Goal: Task Accomplishment & Management: Manage account settings

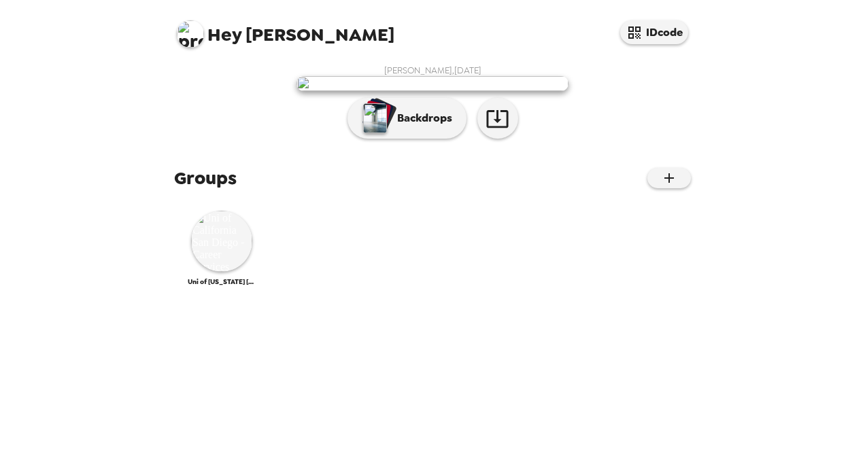
drag, startPoint x: 427, startPoint y: 204, endPoint x: 370, endPoint y: 220, distance: 59.4
click at [370, 91] on img at bounding box center [432, 83] width 272 height 15
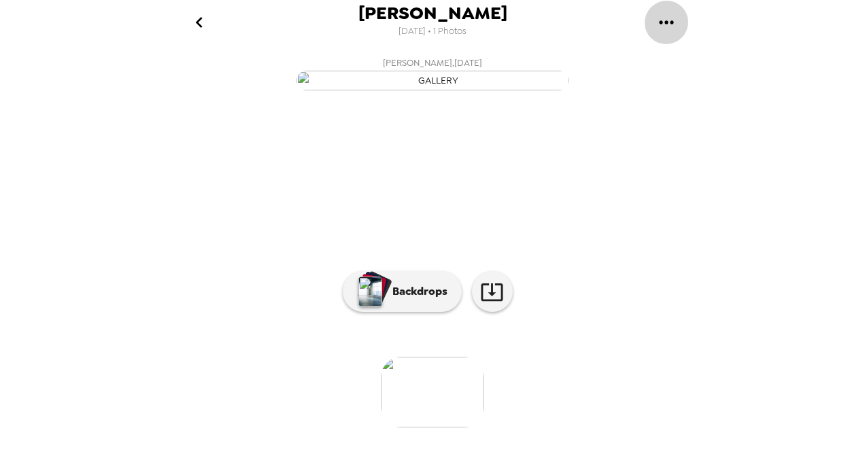
click at [668, 22] on icon "gallery menu" at bounding box center [666, 23] width 22 height 22
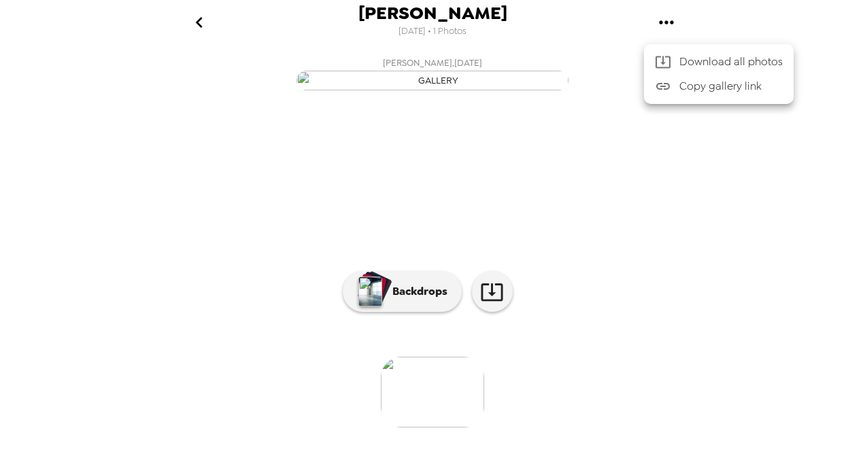
drag, startPoint x: 499, startPoint y: 149, endPoint x: 459, endPoint y: 162, distance: 42.1
click at [459, 162] on div at bounding box center [432, 229] width 865 height 458
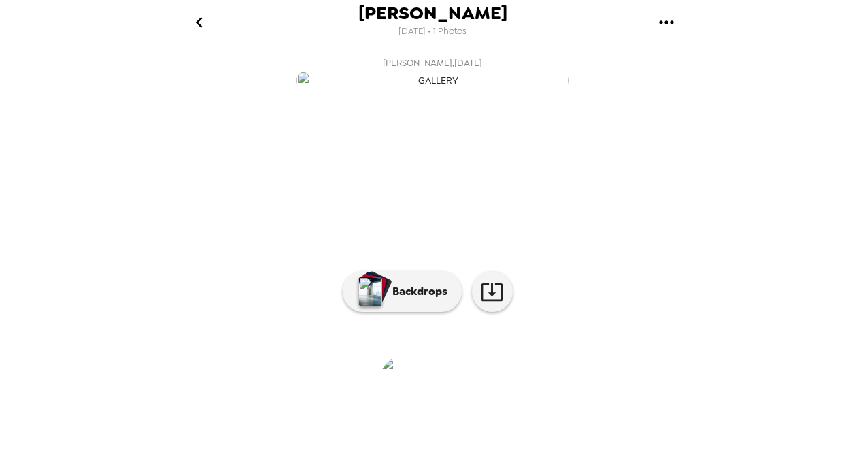
scroll to position [130, 0]
click at [416, 300] on p "Backdrops" at bounding box center [416, 291] width 62 height 16
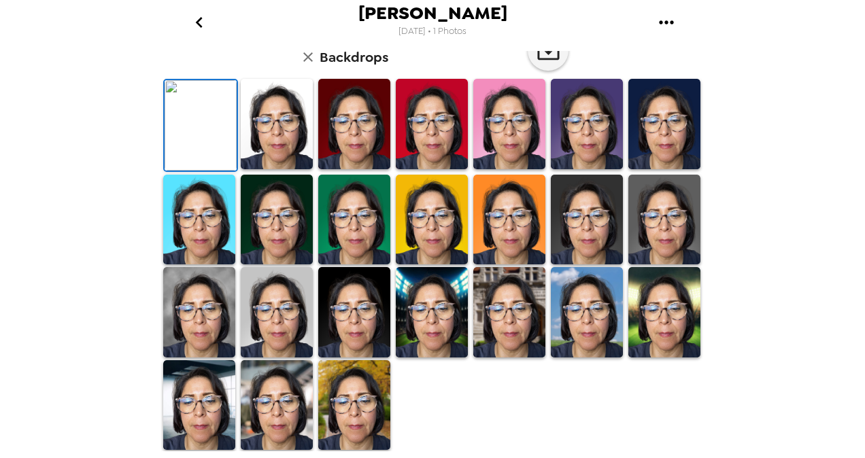
scroll to position [204, 0]
click at [300, 65] on icon "button" at bounding box center [308, 57] width 16 height 16
click at [201, 22] on icon "go back" at bounding box center [199, 23] width 22 height 22
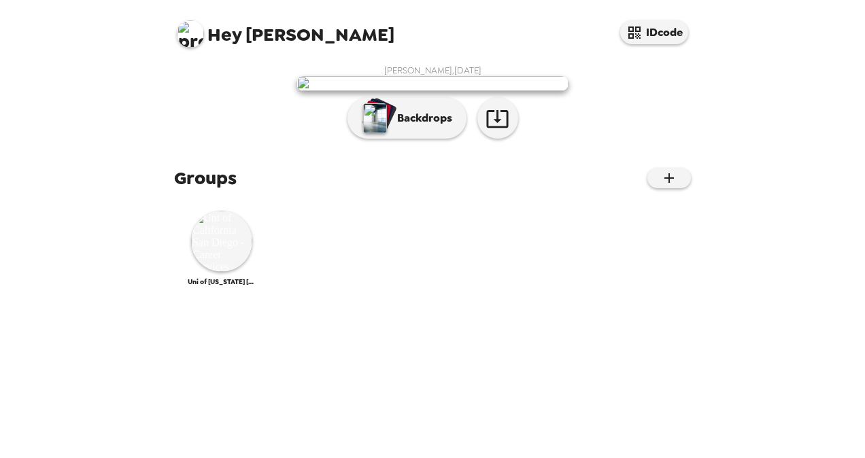
scroll to position [203, 0]
drag, startPoint x: 389, startPoint y: 257, endPoint x: 154, endPoint y: 182, distance: 247.0
click at [154, 182] on div "Hey Lorena IDcode Lorena Quiroz , 09-30-2025 Backdrops Groups Uni of California…" at bounding box center [432, 229] width 865 height 458
drag, startPoint x: 423, startPoint y: 237, endPoint x: 254, endPoint y: 276, distance: 173.8
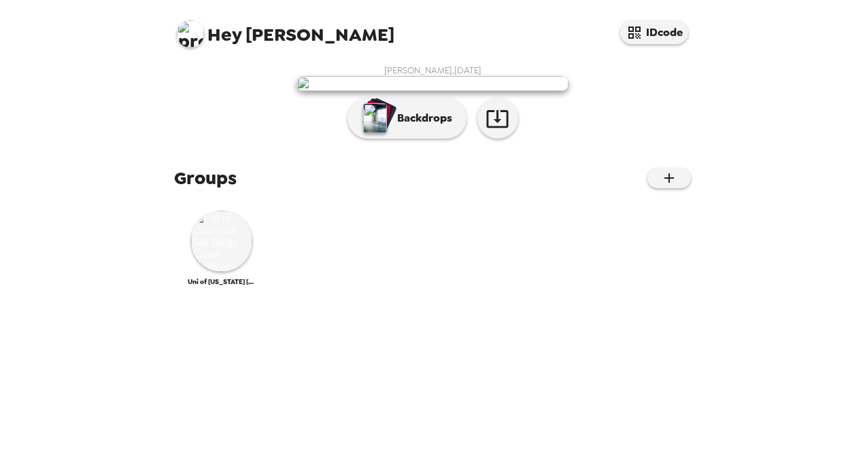
click at [254, 145] on div "Lorena Quiroz , 09-30-2025 Backdrops" at bounding box center [432, 105] width 517 height 81
click at [647, 35] on button "IDcode" at bounding box center [654, 32] width 68 height 24
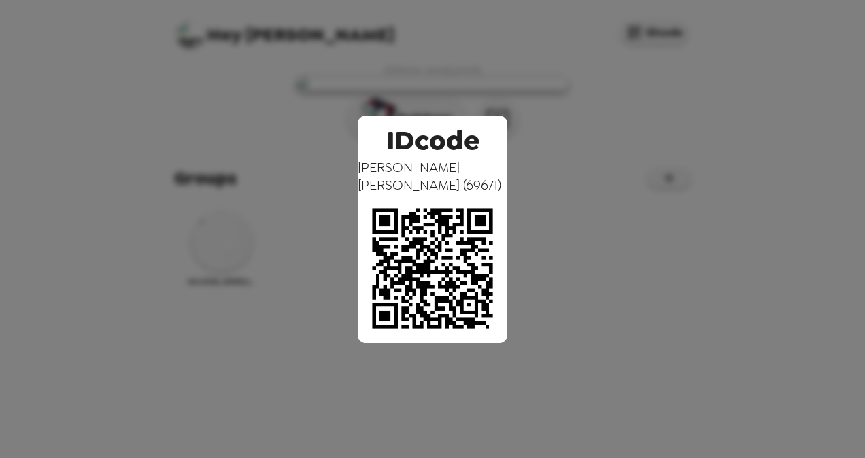
click at [681, 179] on div "IDcode Lorena Quiroz ( 69671 )" at bounding box center [432, 229] width 865 height 458
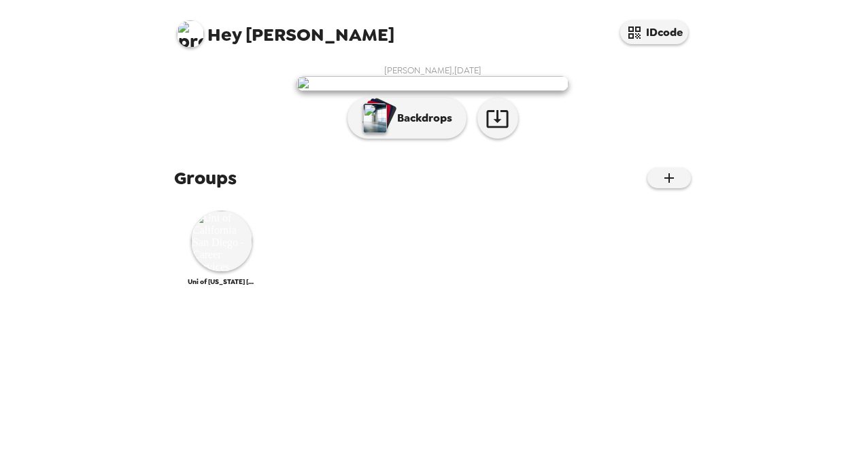
click at [226, 37] on span "Hey" at bounding box center [224, 34] width 34 height 24
click at [231, 272] on img at bounding box center [221, 241] width 61 height 61
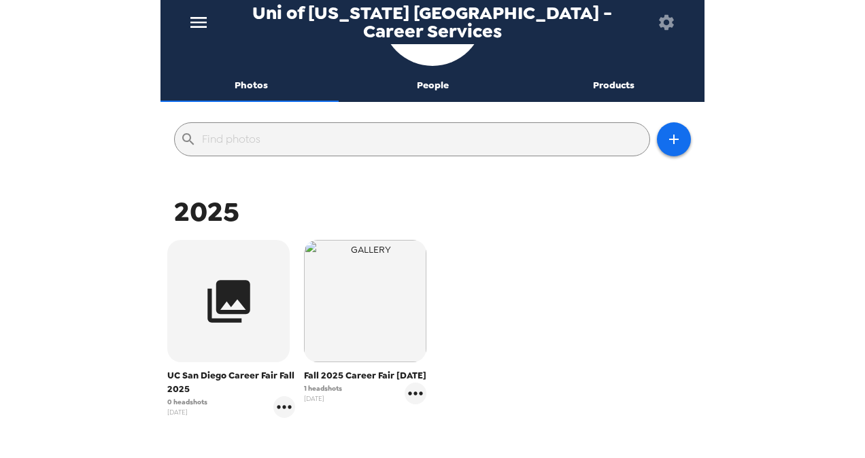
scroll to position [190, 0]
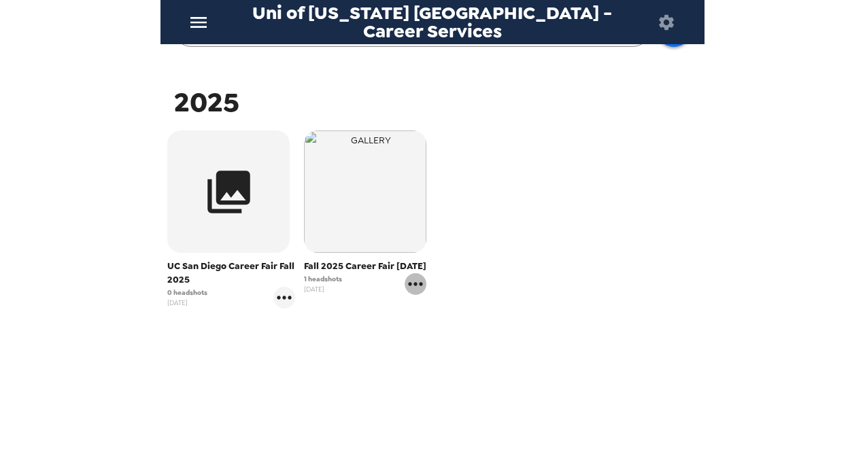
click at [414, 295] on icon "gallery menu" at bounding box center [415, 284] width 22 height 22
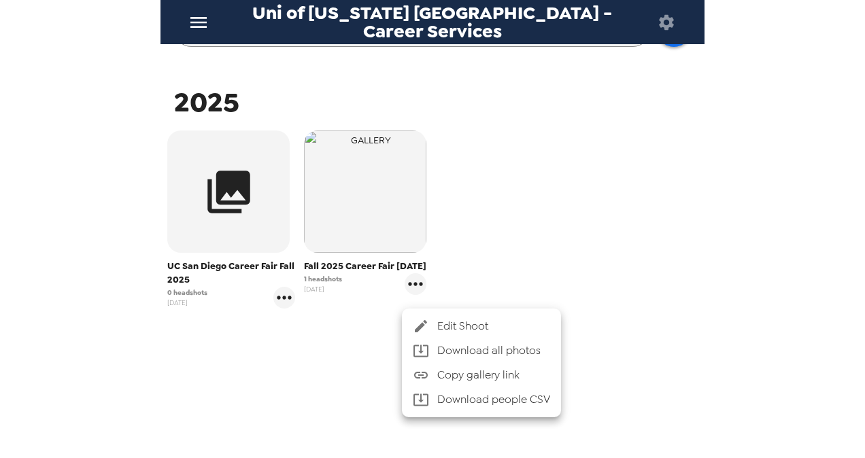
click at [445, 322] on span "Edit Shoot" at bounding box center [493, 326] width 113 height 16
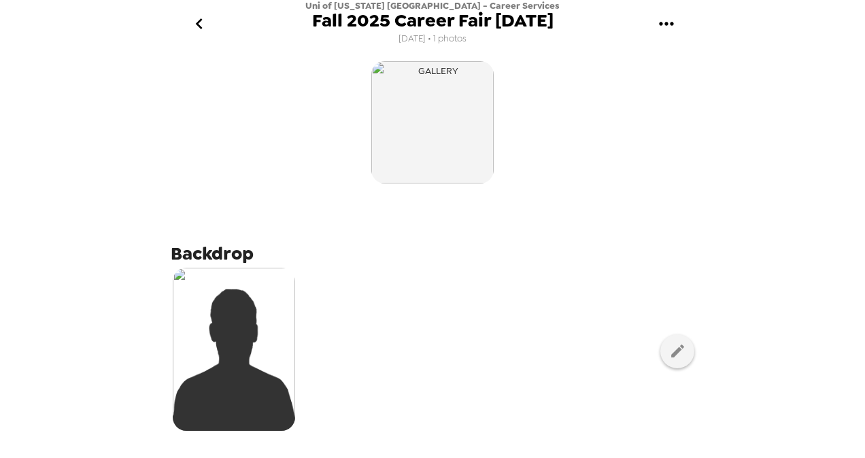
drag, startPoint x: 413, startPoint y: 128, endPoint x: 591, endPoint y: 88, distance: 182.6
click at [591, 88] on div at bounding box center [432, 122] width 523 height 129
click at [659, 21] on icon "gallery menu" at bounding box center [666, 24] width 22 height 22
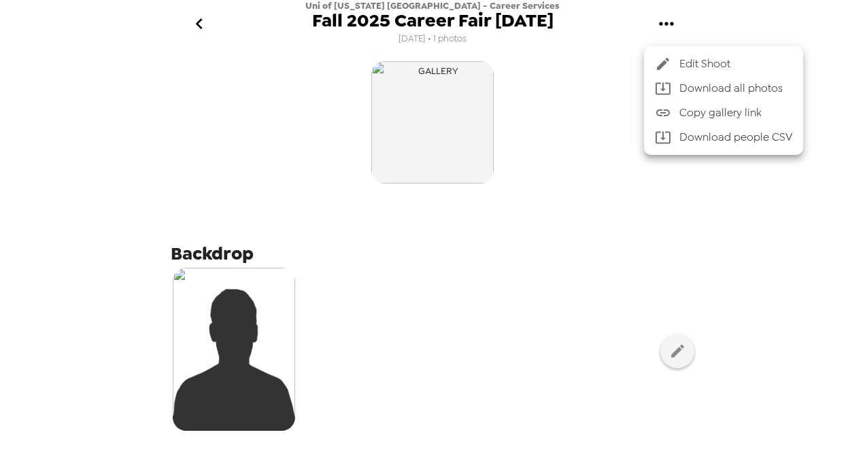
click at [695, 67] on span "Edit Shoot" at bounding box center [735, 64] width 113 height 16
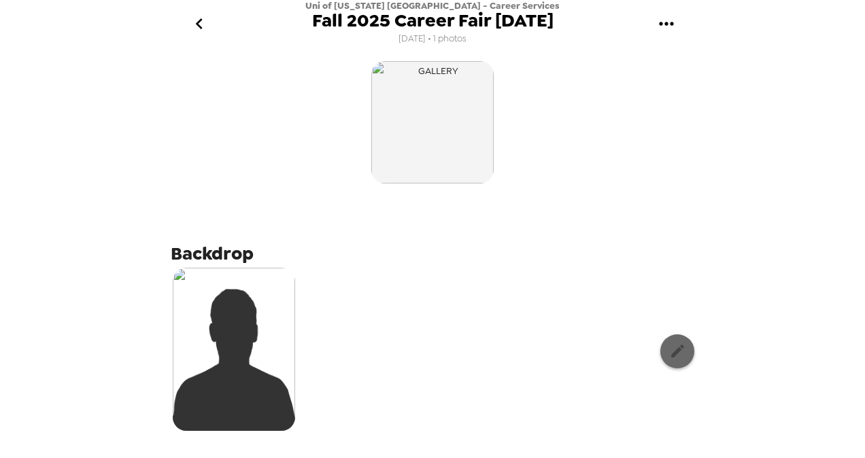
click at [670, 350] on icon "button" at bounding box center [677, 351] width 17 height 17
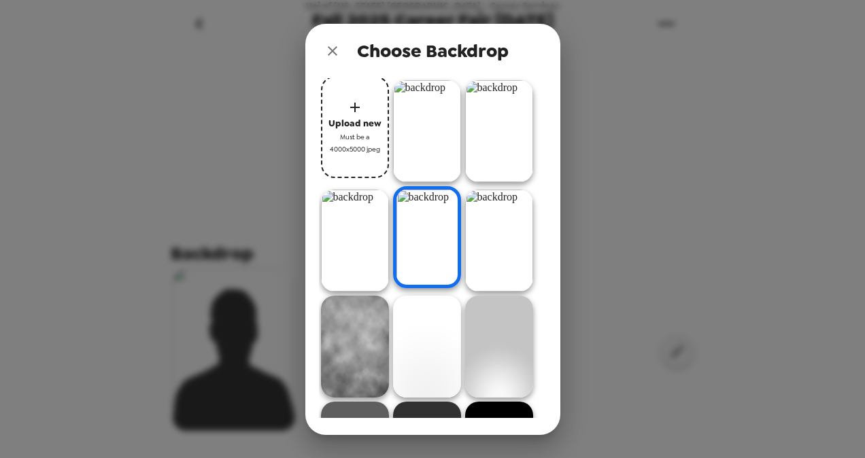
click at [417, 124] on img at bounding box center [427, 131] width 68 height 102
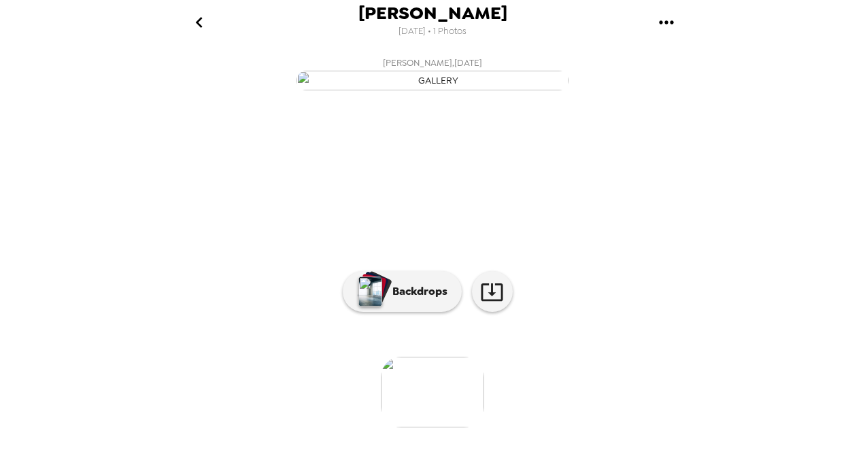
click at [670, 22] on icon "gallery menu" at bounding box center [666, 21] width 14 height 3
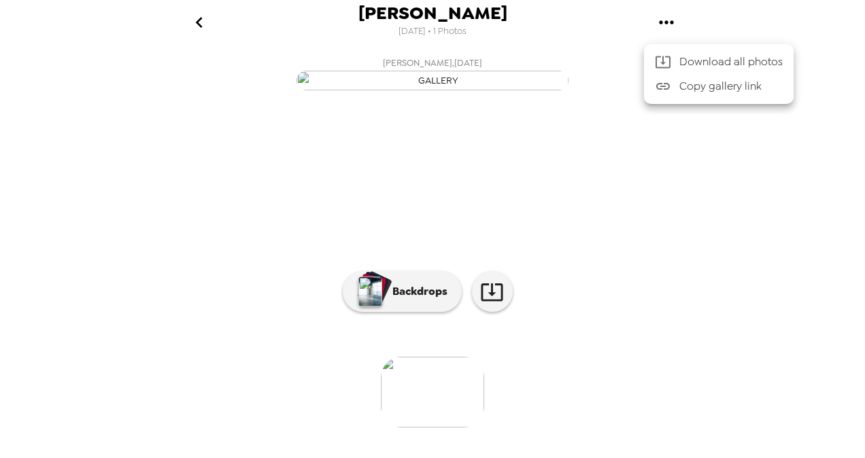
click at [194, 20] on div at bounding box center [432, 229] width 865 height 458
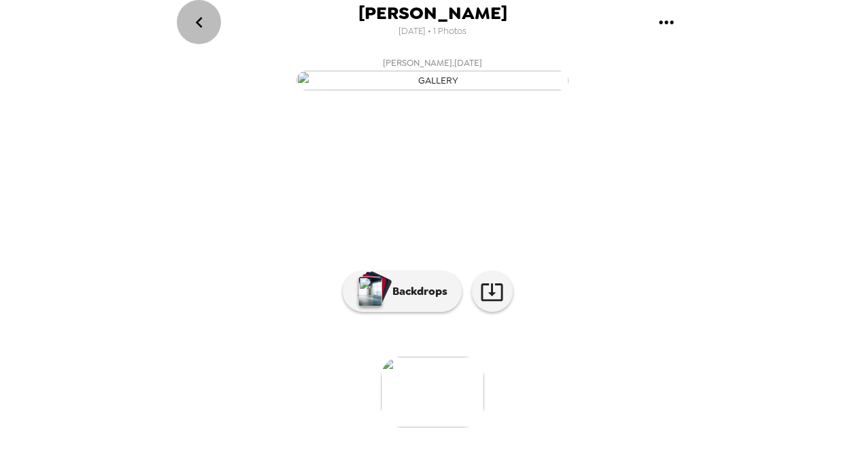
click at [199, 26] on icon "go back" at bounding box center [198, 22] width 7 height 11
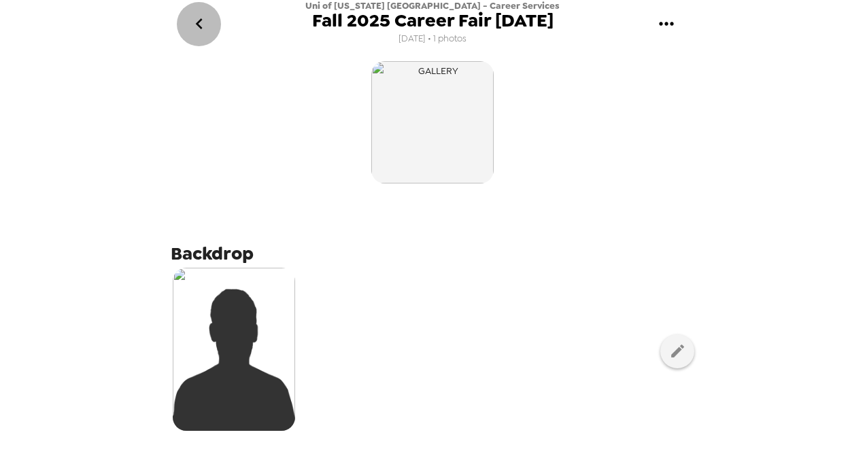
drag, startPoint x: 0, startPoint y: 0, endPoint x: 195, endPoint y: 36, distance: 198.4
click at [195, 36] on button "go back" at bounding box center [199, 24] width 44 height 44
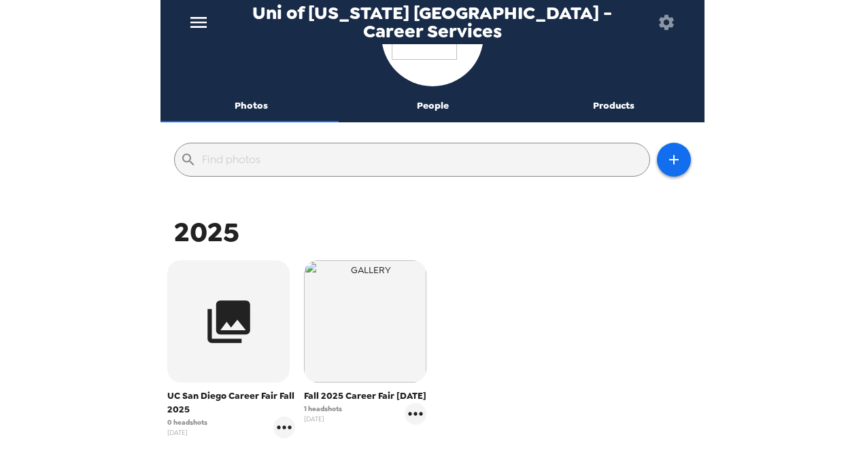
scroll to position [136, 0]
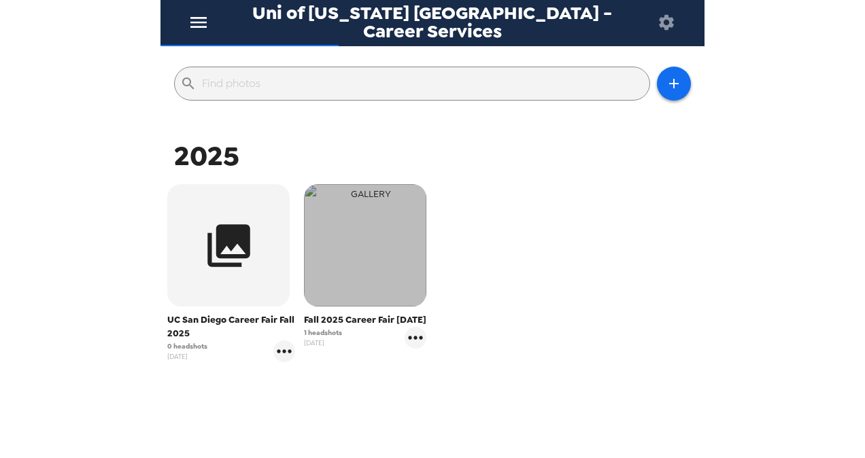
drag, startPoint x: 333, startPoint y: 255, endPoint x: 369, endPoint y: 220, distance: 50.0
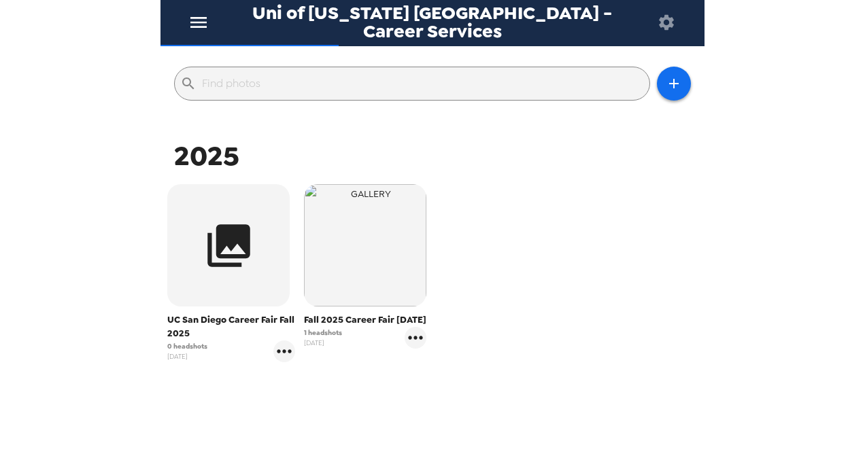
drag, startPoint x: 369, startPoint y: 220, endPoint x: 526, endPoint y: 189, distance: 160.1
click at [526, 189] on div "UC San Diego Career Fair Fall 2025 0 headshots 8/28/25 Fall 2025 Career Fair 10…" at bounding box center [432, 283] width 537 height 205
click at [410, 348] on icon "gallery menu" at bounding box center [415, 338] width 22 height 22
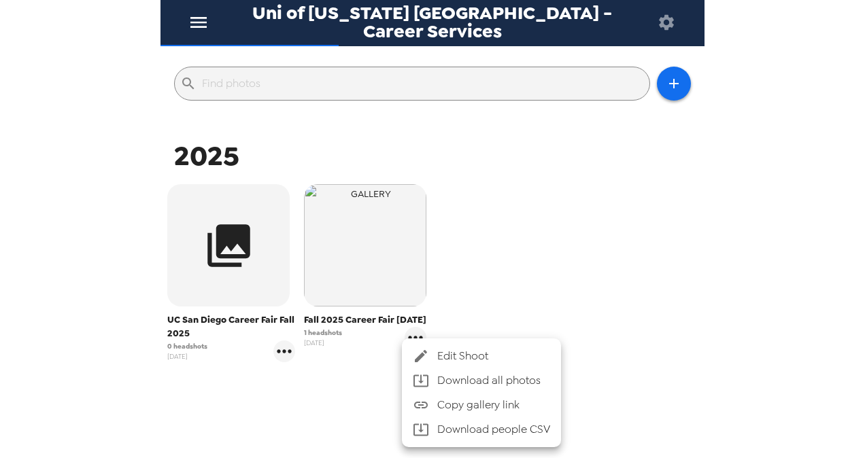
click at [446, 352] on span "Edit Shoot" at bounding box center [493, 356] width 113 height 16
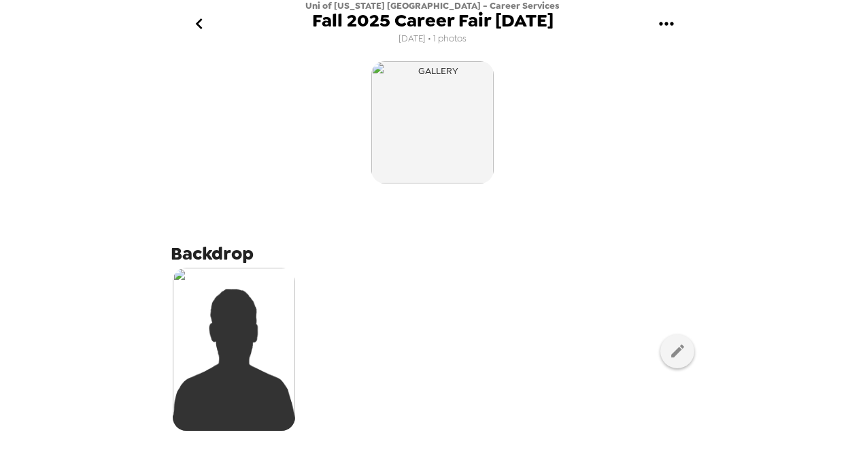
drag, startPoint x: 411, startPoint y: 137, endPoint x: 627, endPoint y: 104, distance: 218.0
click at [627, 104] on div at bounding box center [432, 122] width 523 height 129
drag, startPoint x: 384, startPoint y: 113, endPoint x: 315, endPoint y: 148, distance: 77.2
click at [314, 149] on div at bounding box center [432, 122] width 523 height 129
click at [672, 24] on icon "gallery menu" at bounding box center [666, 23] width 14 height 3
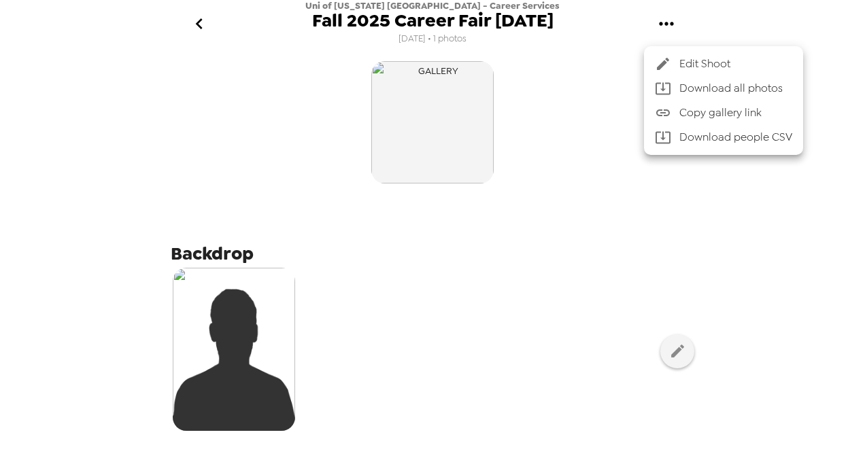
click at [704, 63] on span "Edit Shoot" at bounding box center [735, 64] width 113 height 16
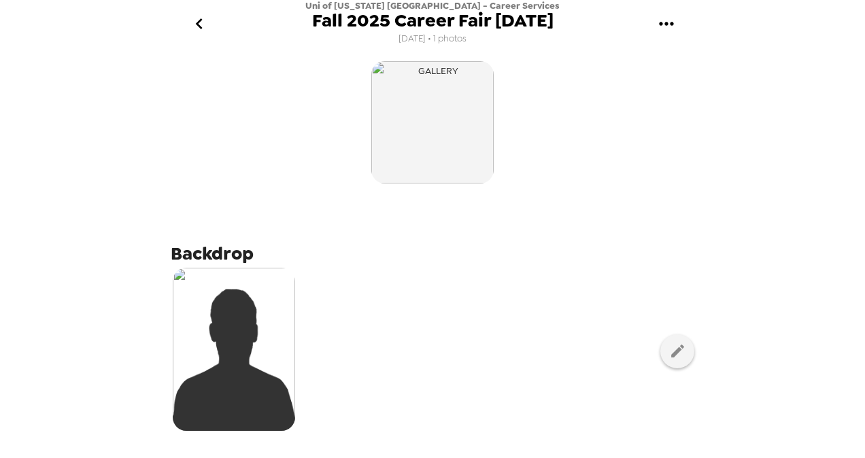
drag, startPoint x: 418, startPoint y: 105, endPoint x: 339, endPoint y: 193, distance: 118.4
click at [668, 33] on icon "gallery menu" at bounding box center [666, 24] width 22 height 22
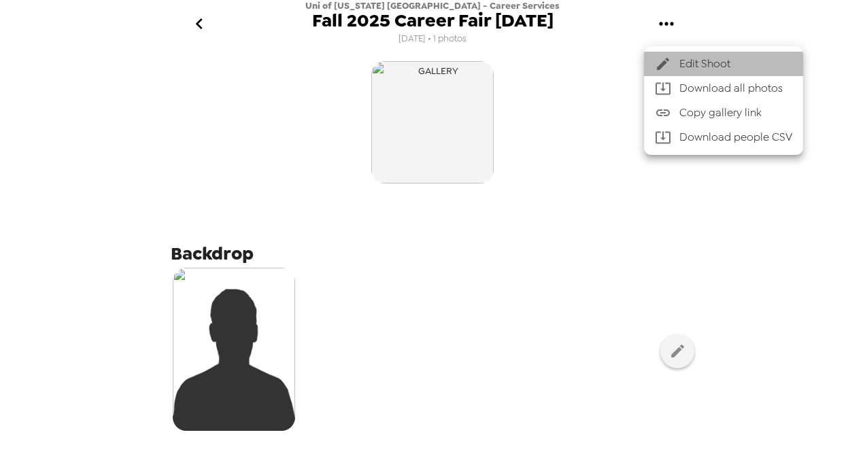
click at [699, 62] on span "Edit Shoot" at bounding box center [735, 64] width 113 height 16
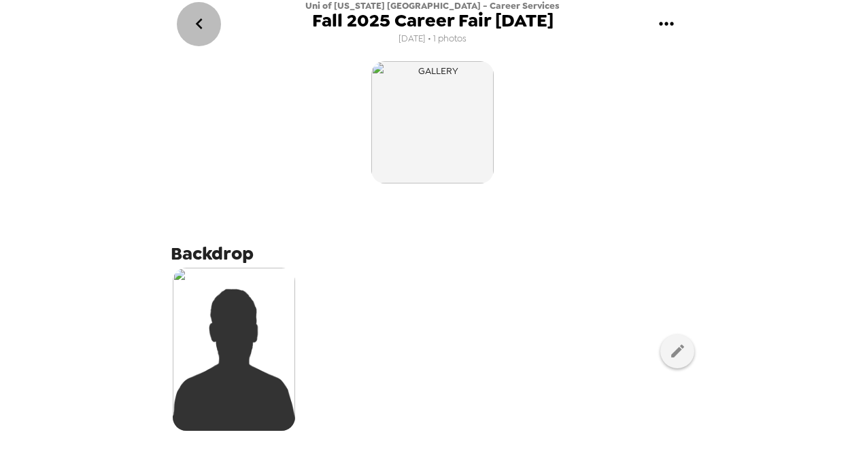
click at [201, 26] on icon "go back" at bounding box center [199, 24] width 22 height 22
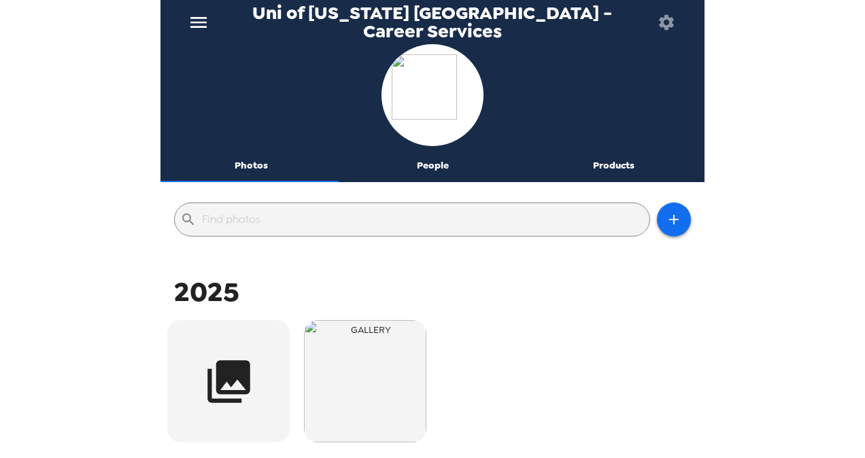
scroll to position [190, 0]
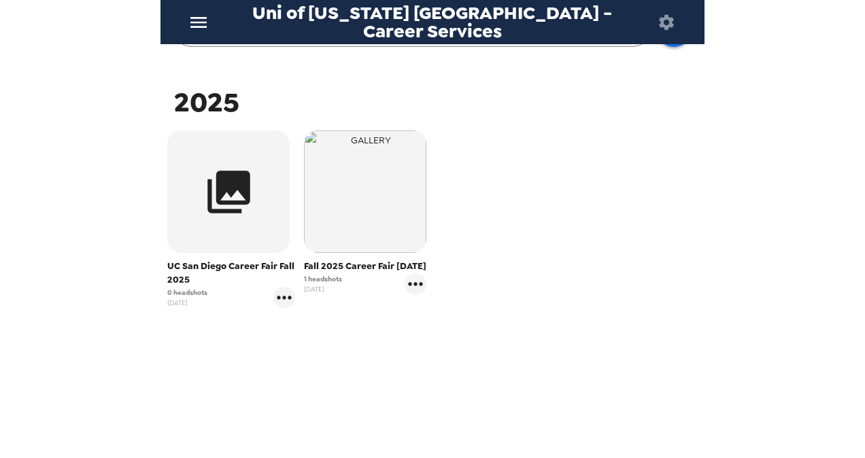
drag, startPoint x: 364, startPoint y: 156, endPoint x: 313, endPoint y: 192, distance: 63.4
click at [311, 194] on img "button" at bounding box center [365, 192] width 122 height 122
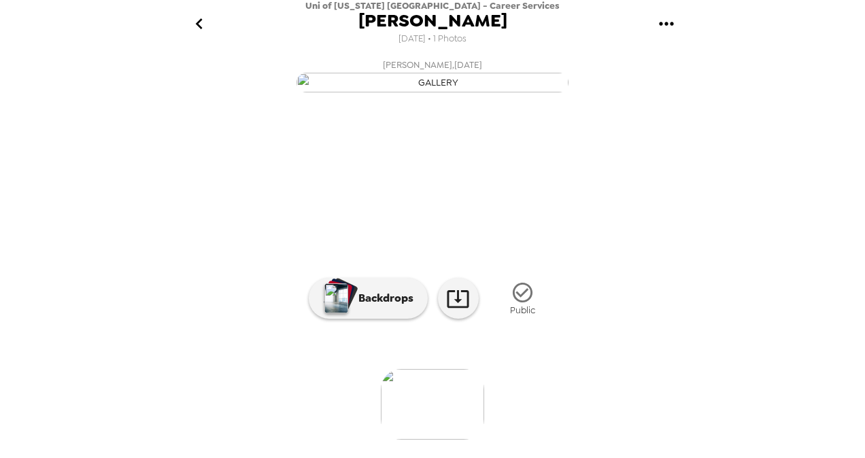
scroll to position [140, 0]
click at [515, 303] on icon "button" at bounding box center [523, 293] width 24 height 24
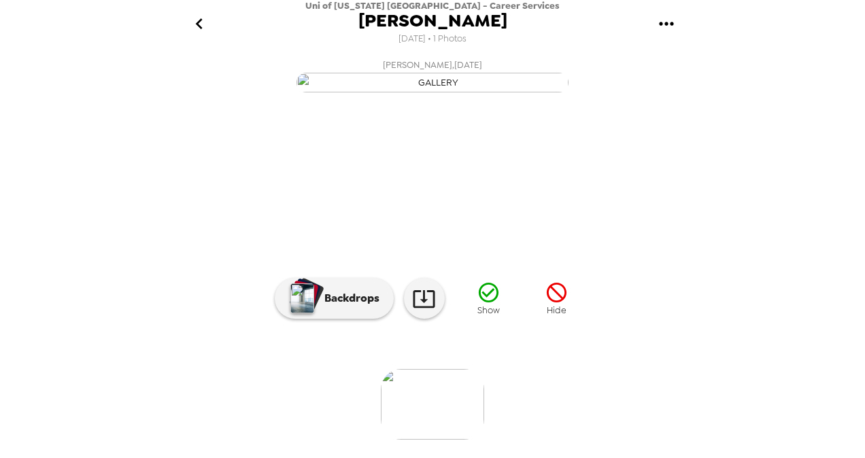
click at [551, 294] on icon "button" at bounding box center [557, 293] width 24 height 24
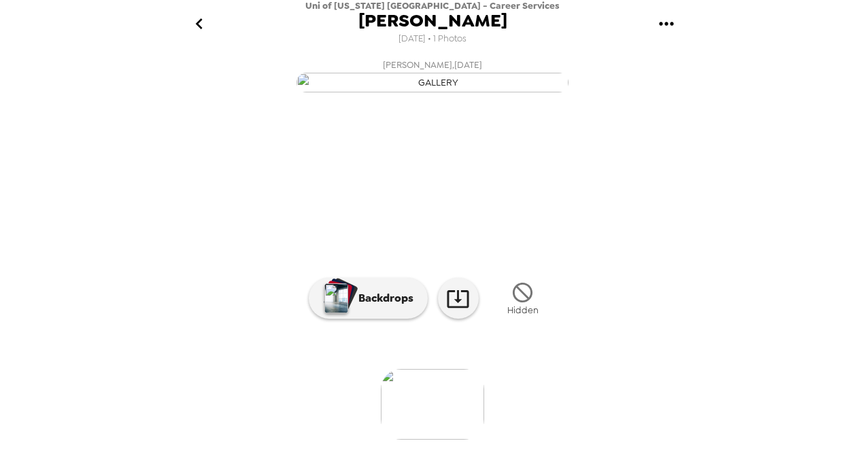
scroll to position [0, 0]
drag, startPoint x: 662, startPoint y: 26, endPoint x: 233, endPoint y: 180, distance: 455.9
click at [234, 97] on button "[PERSON_NAME] , [DATE]" at bounding box center [432, 75] width 544 height 44
click at [190, 29] on icon "go back" at bounding box center [199, 24] width 22 height 22
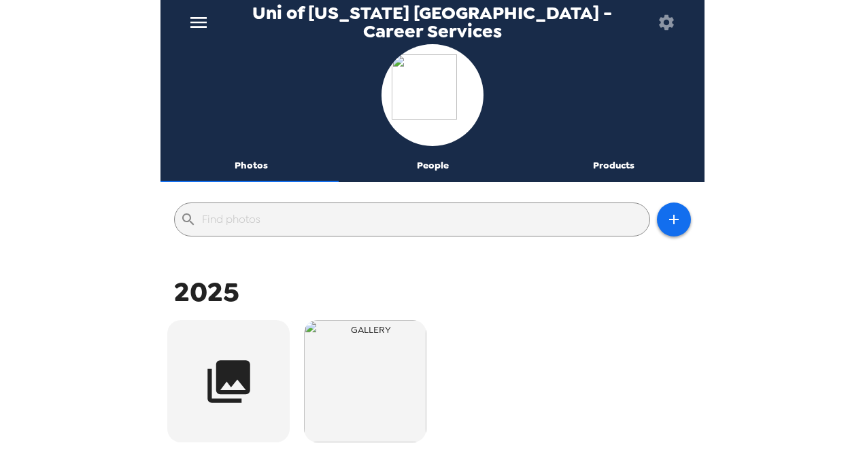
scroll to position [190, 0]
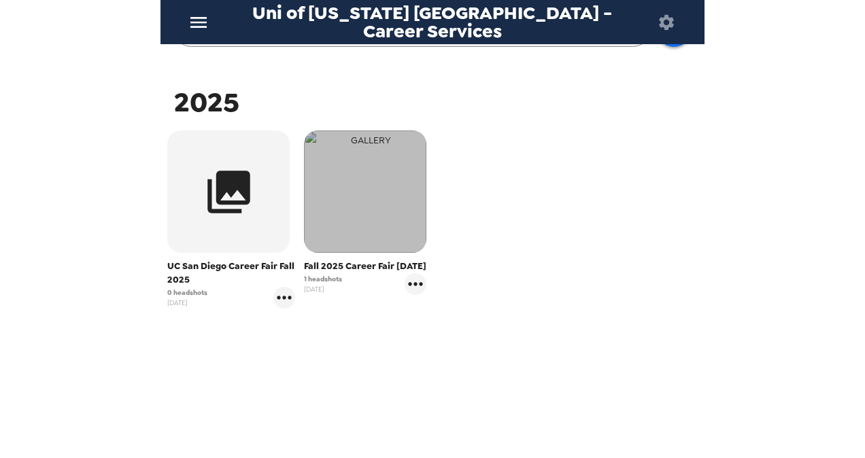
drag, startPoint x: 343, startPoint y: 203, endPoint x: 358, endPoint y: 146, distance: 58.9
click at [358, 146] on img "button" at bounding box center [365, 192] width 122 height 122
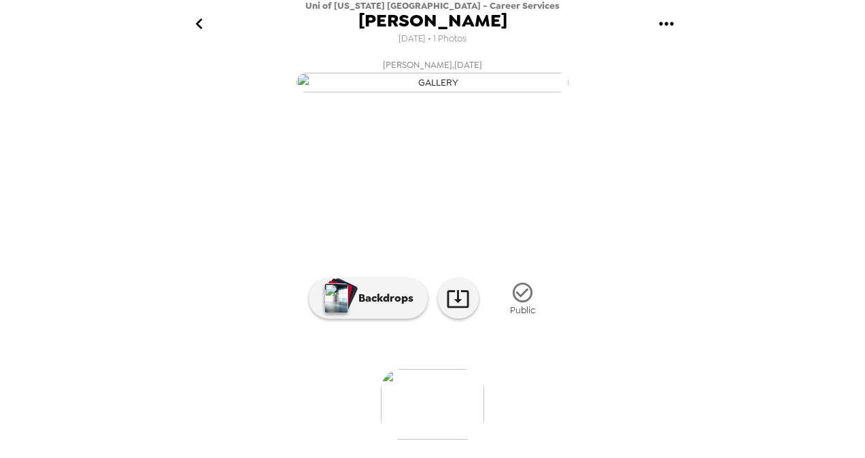
click at [196, 20] on icon "go back" at bounding box center [199, 24] width 22 height 22
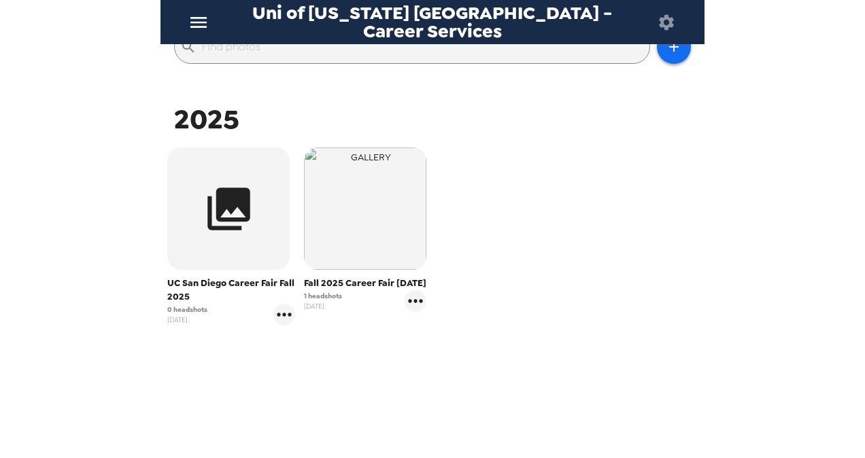
scroll to position [190, 0]
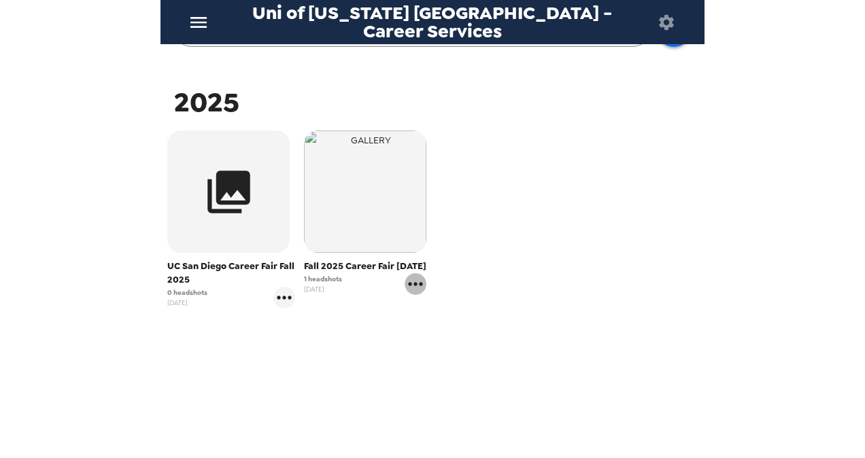
click at [409, 295] on icon "gallery menu" at bounding box center [415, 284] width 22 height 22
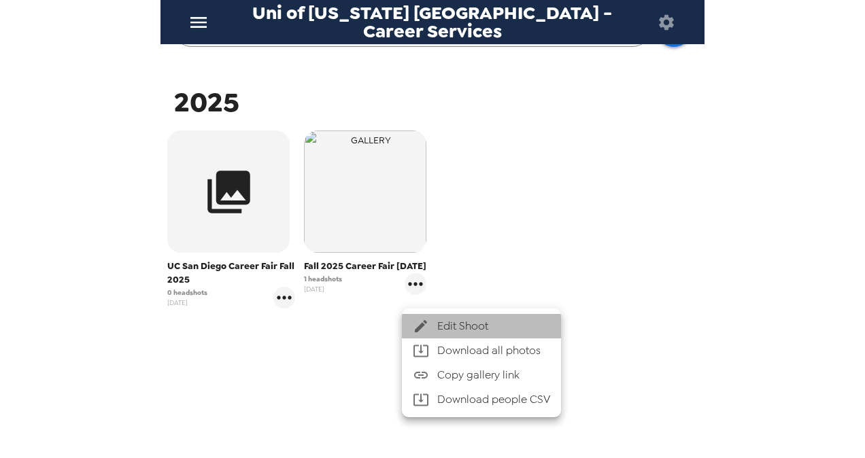
click at [460, 326] on span "Edit Shoot" at bounding box center [493, 326] width 113 height 16
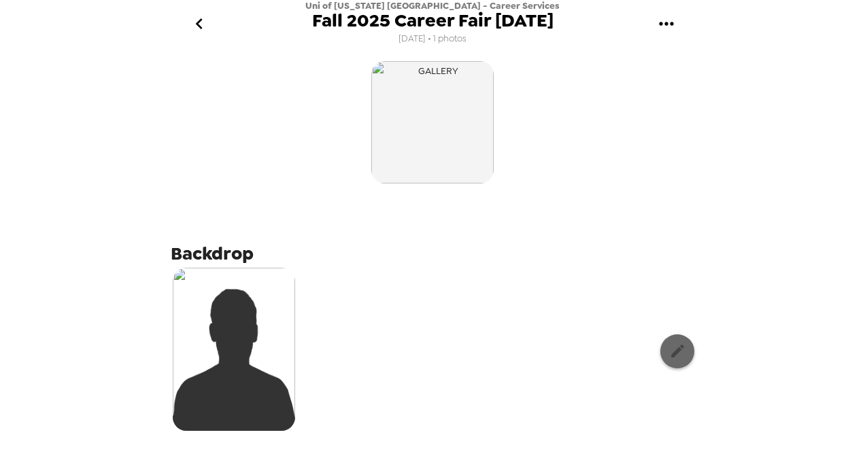
drag, startPoint x: 434, startPoint y: 125, endPoint x: 663, endPoint y: 356, distance: 325.4
click at [671, 356] on icon "button" at bounding box center [677, 351] width 13 height 13
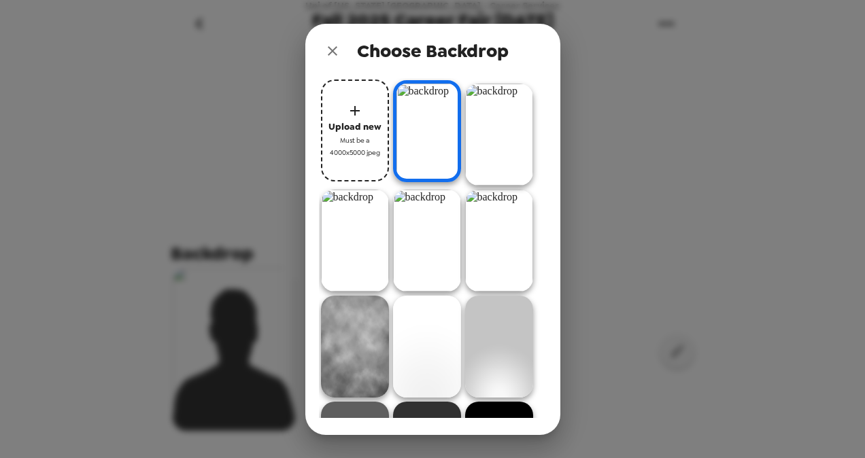
click at [494, 139] on img at bounding box center [499, 135] width 68 height 102
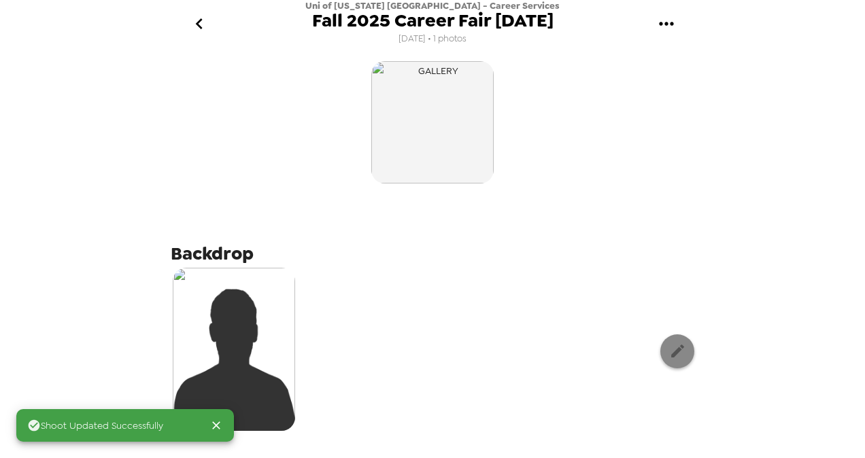
click at [671, 352] on icon "button" at bounding box center [677, 351] width 13 height 13
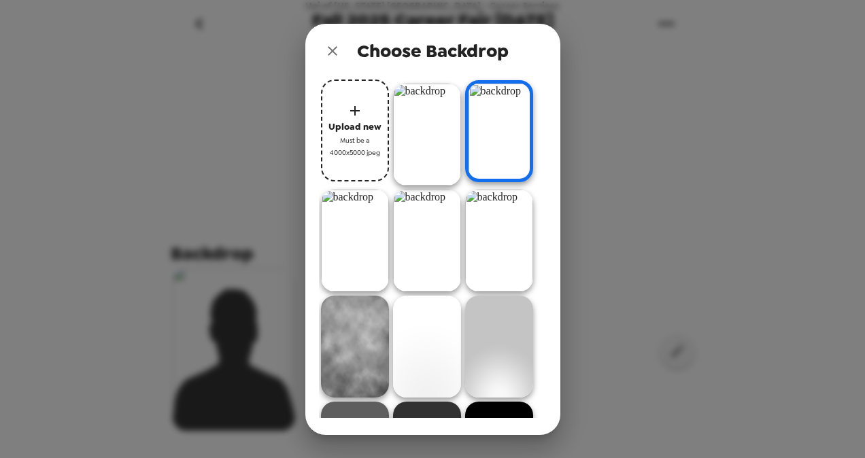
click at [437, 223] on img at bounding box center [427, 241] width 68 height 102
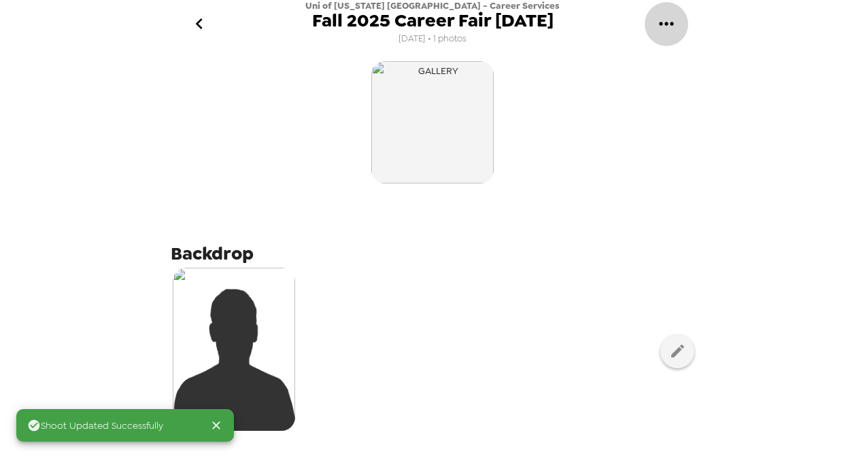
click at [653, 28] on button "gallery menu" at bounding box center [666, 24] width 44 height 44
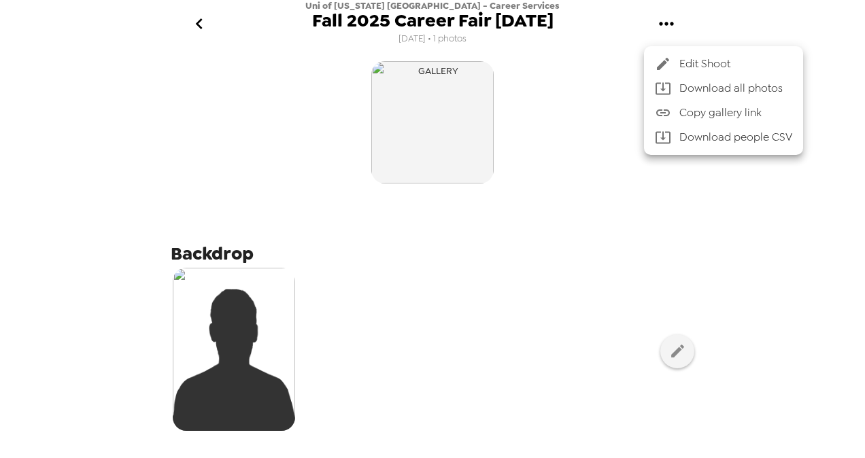
click at [714, 67] on span "Edit Shoot" at bounding box center [735, 64] width 113 height 16
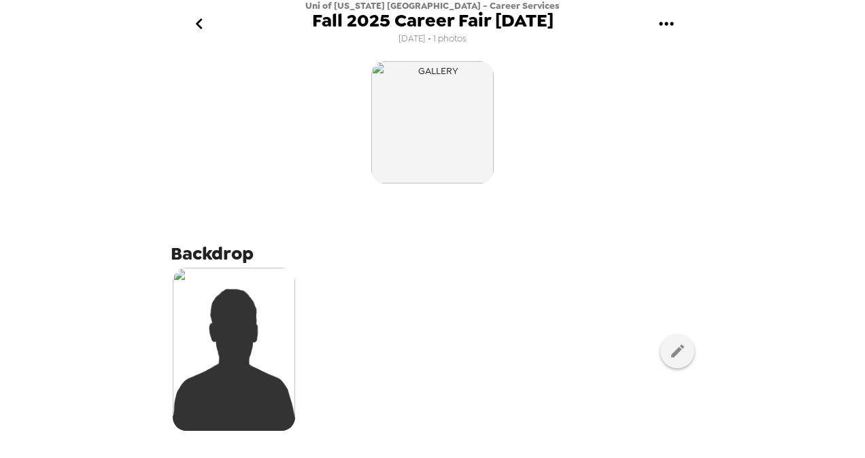
drag, startPoint x: 447, startPoint y: 120, endPoint x: 298, endPoint y: 126, distance: 149.0
click at [298, 126] on div at bounding box center [432, 122] width 523 height 129
click at [204, 29] on icon "go back" at bounding box center [199, 24] width 22 height 22
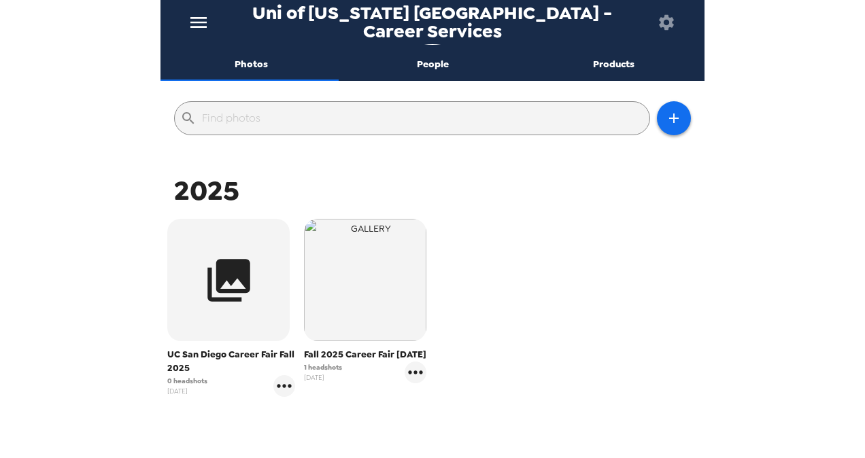
scroll to position [136, 0]
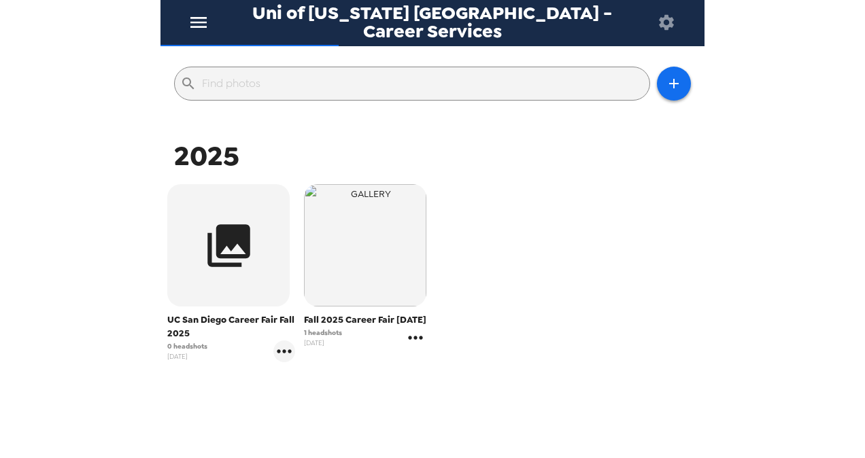
click at [412, 349] on icon "gallery menu" at bounding box center [415, 338] width 22 height 22
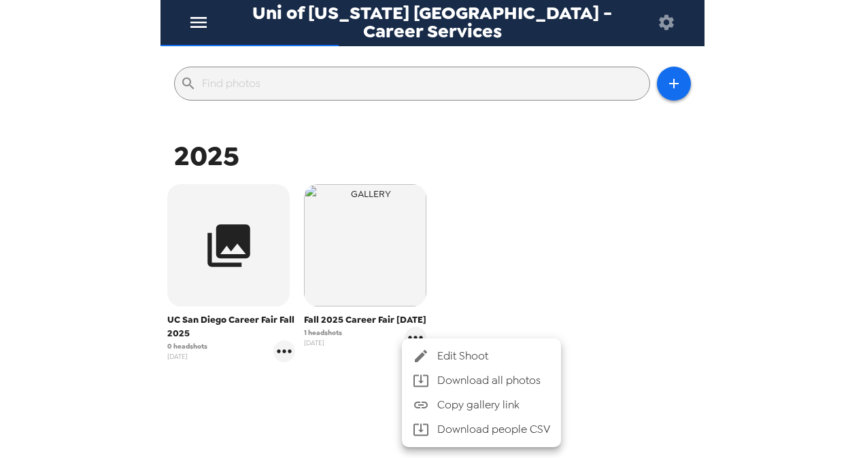
click at [475, 238] on div at bounding box center [432, 229] width 865 height 458
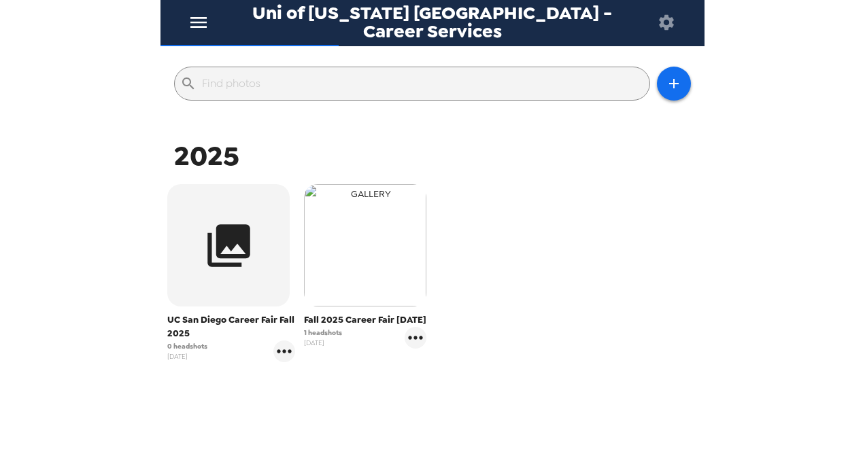
click at [377, 249] on img "button" at bounding box center [365, 245] width 122 height 122
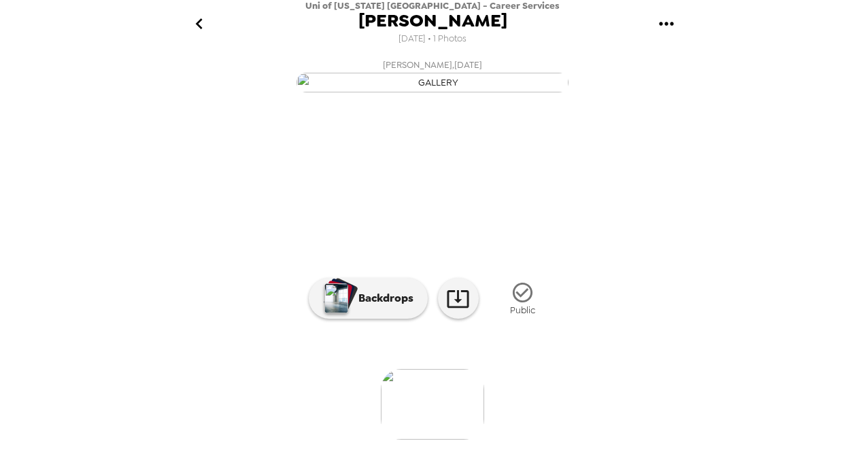
scroll to position [140, 0]
click at [521, 298] on icon "button" at bounding box center [523, 293] width 24 height 24
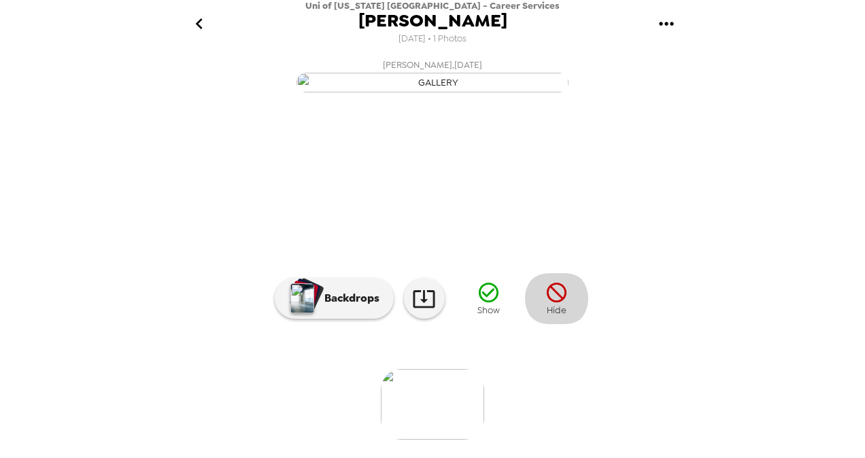
click at [559, 303] on icon "button" at bounding box center [557, 293] width 24 height 24
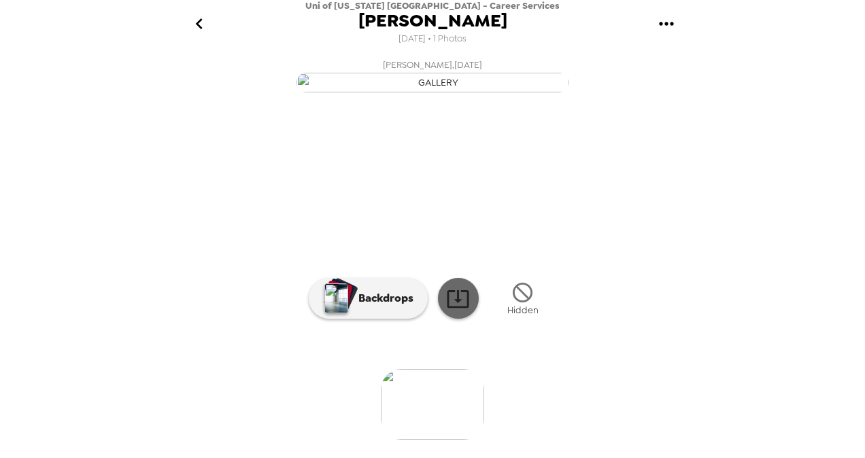
click at [458, 303] on icon at bounding box center [458, 299] width 24 height 24
click at [612, 97] on button "[PERSON_NAME] , [DATE]" at bounding box center [432, 75] width 544 height 44
click at [451, 311] on icon at bounding box center [458, 299] width 24 height 24
click at [751, 220] on div "Uni of California San Diego - Career Services Lorena Quiroz 8/15/2025 • 1 Photo…" at bounding box center [432, 229] width 865 height 458
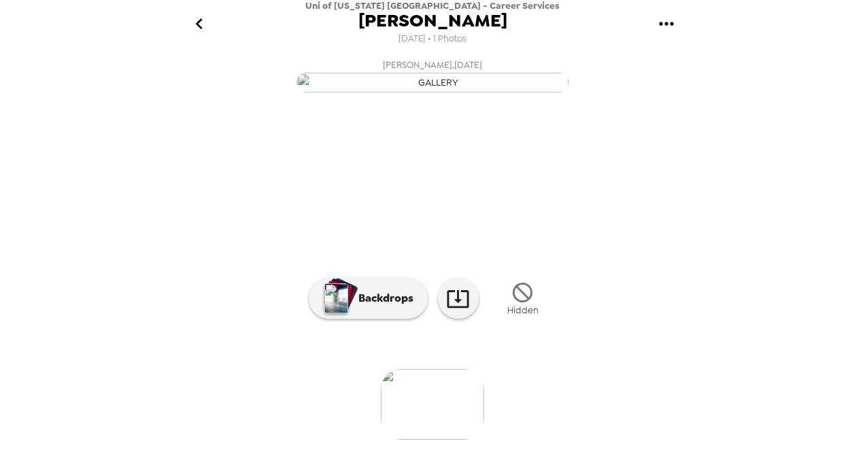
click at [196, 21] on icon "go back" at bounding box center [199, 24] width 22 height 22
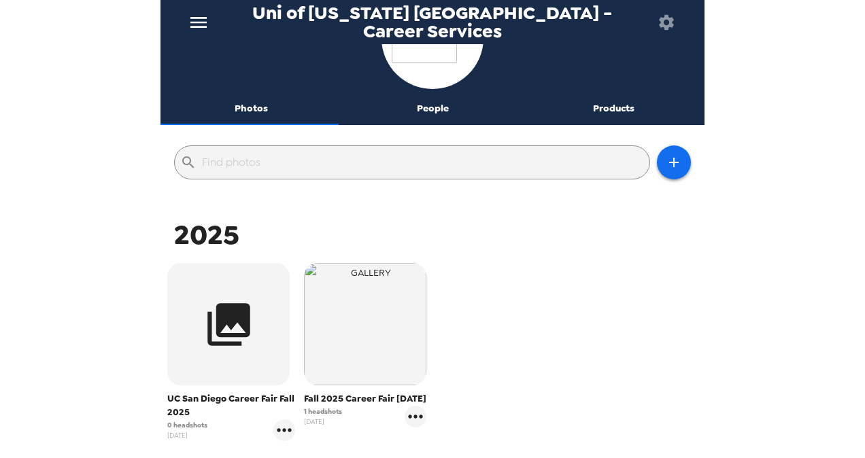
scroll to position [136, 0]
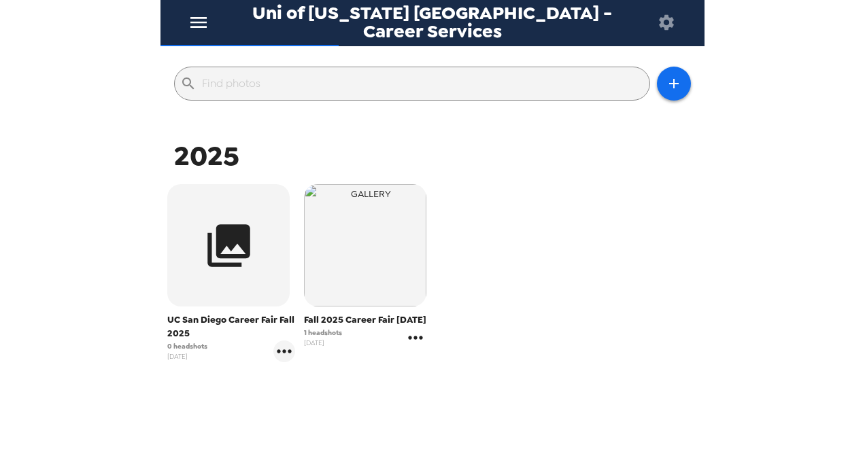
click at [411, 343] on icon "gallery menu" at bounding box center [415, 338] width 22 height 22
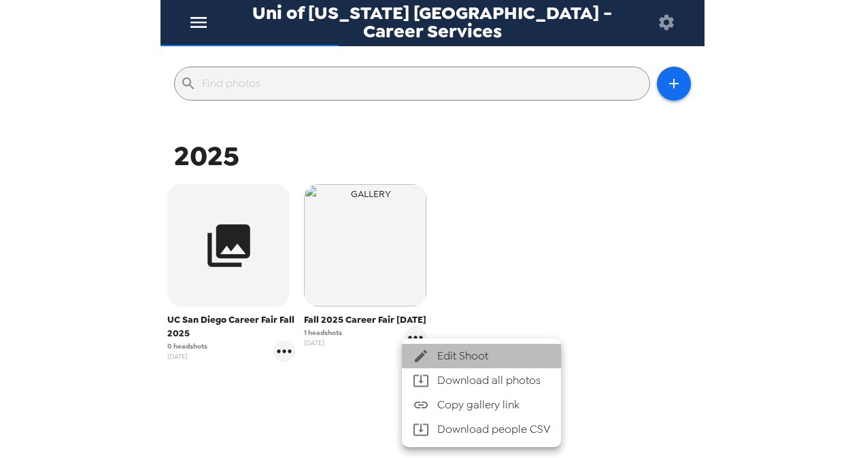
click at [494, 358] on span "Edit Shoot" at bounding box center [493, 356] width 113 height 16
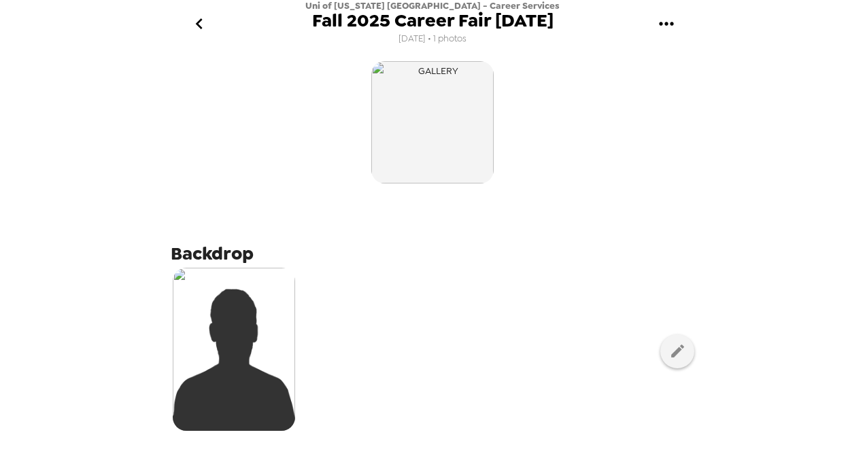
drag, startPoint x: 443, startPoint y: 148, endPoint x: 204, endPoint y: 25, distance: 268.8
click at [204, 25] on icon "go back" at bounding box center [199, 24] width 22 height 22
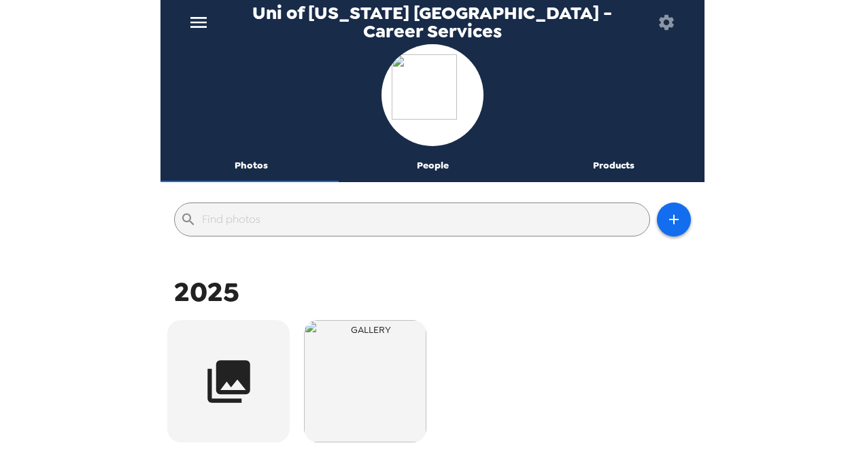
click at [424, 165] on button "People" at bounding box center [433, 166] width 182 height 33
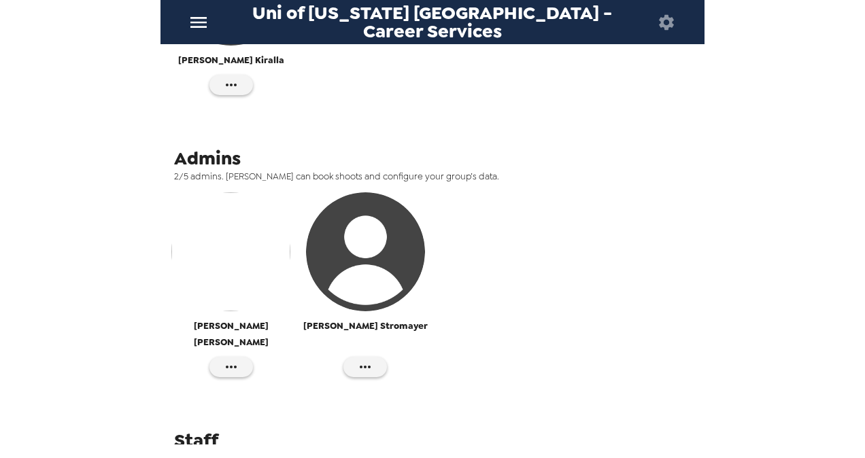
scroll to position [404, 0]
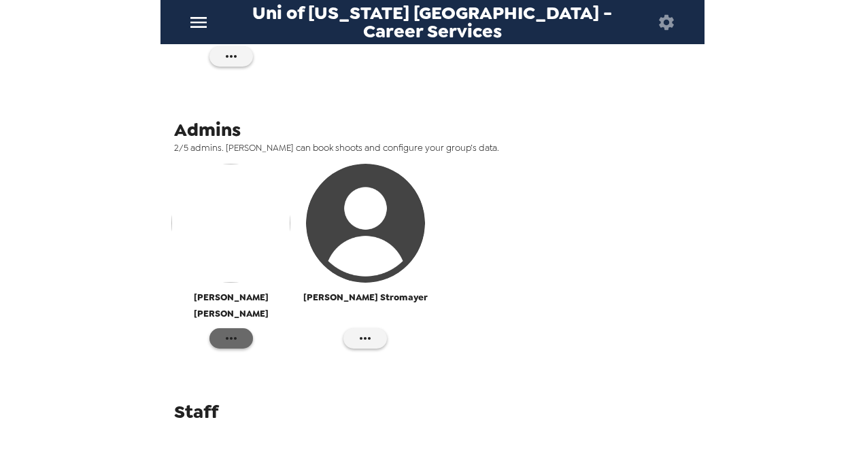
click at [219, 328] on button "button" at bounding box center [231, 338] width 44 height 20
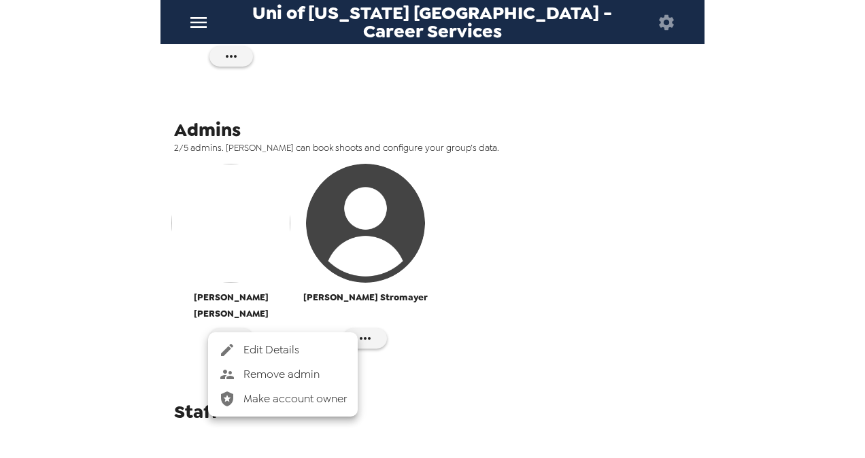
click at [289, 356] on span "Edit Details" at bounding box center [294, 350] width 103 height 16
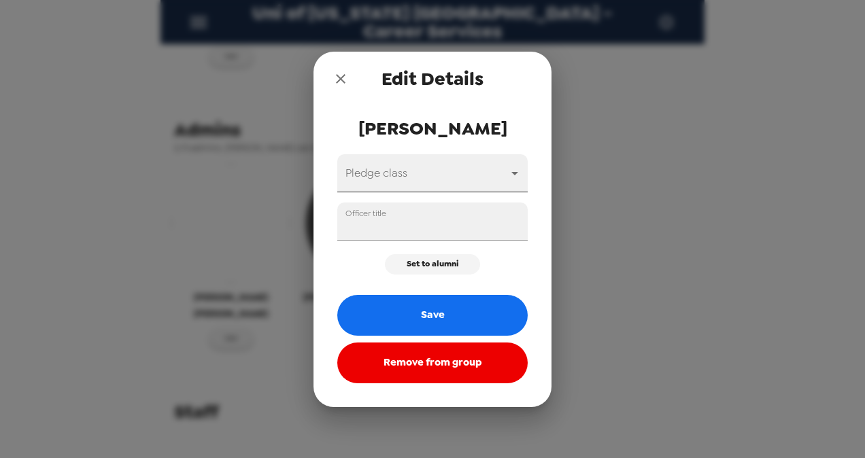
click at [380, 178] on body "Uni of California San Diego - Career Services Photos People Products ​ Account …" at bounding box center [432, 229] width 865 height 458
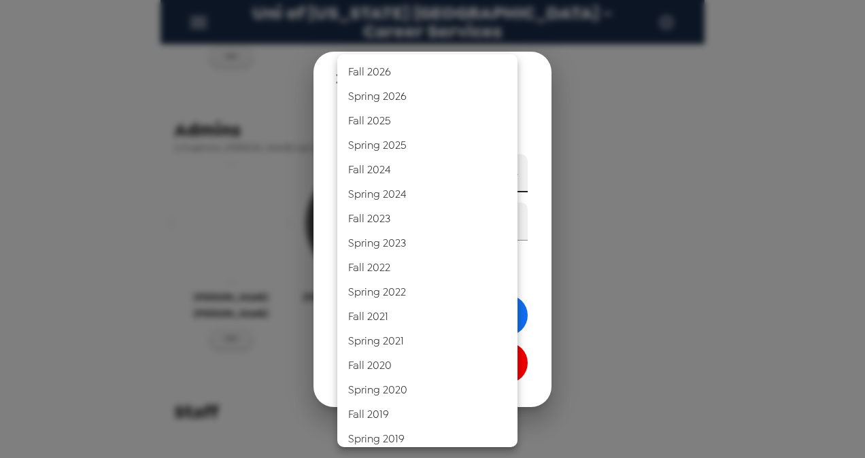
click at [190, 232] on div at bounding box center [432, 229] width 865 height 458
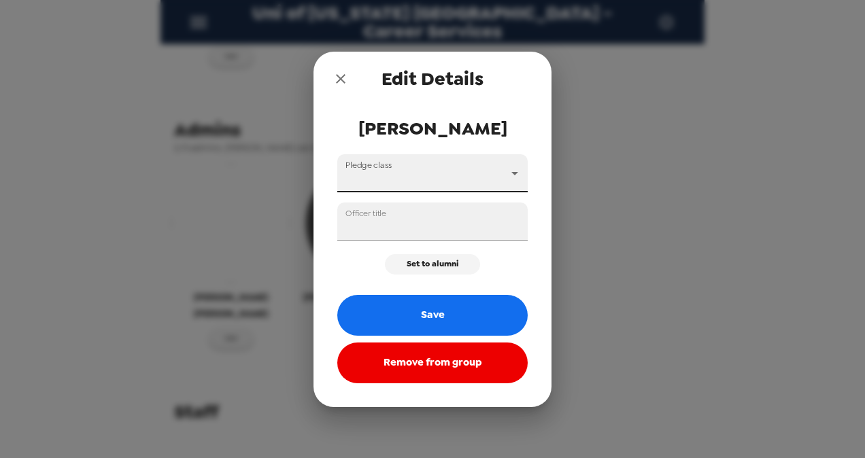
click at [417, 370] on button "Remove from group" at bounding box center [432, 363] width 190 height 41
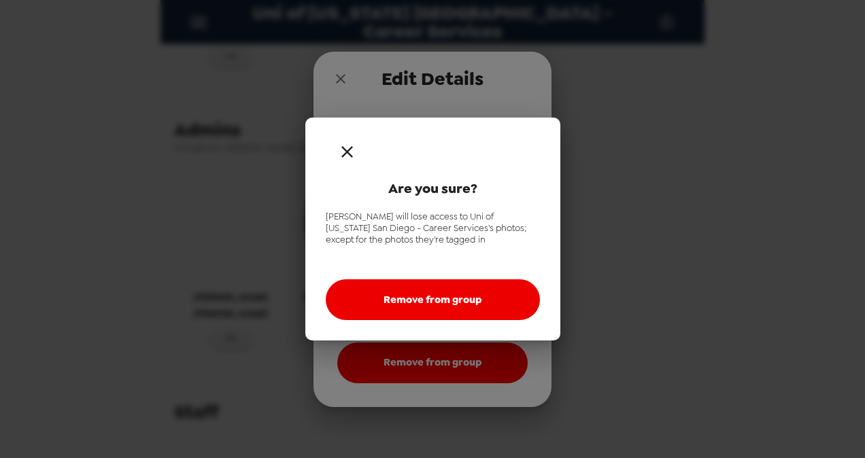
click at [345, 152] on icon "button" at bounding box center [347, 152] width 20 height 20
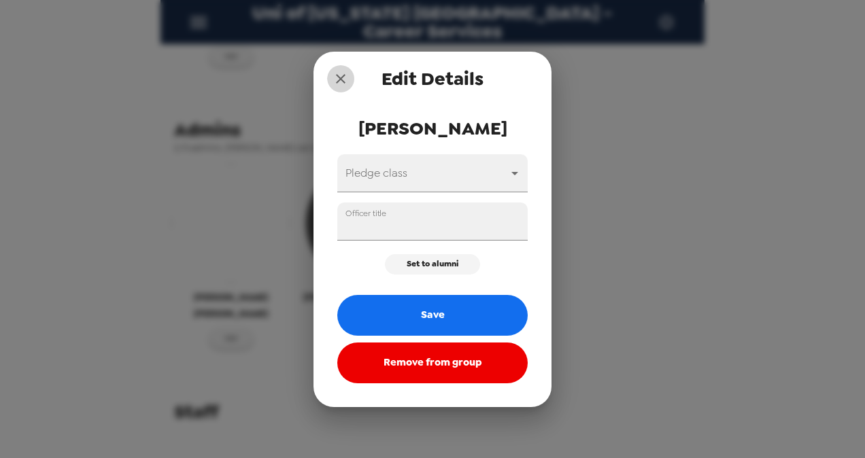
click at [339, 73] on icon "close" at bounding box center [340, 79] width 16 height 16
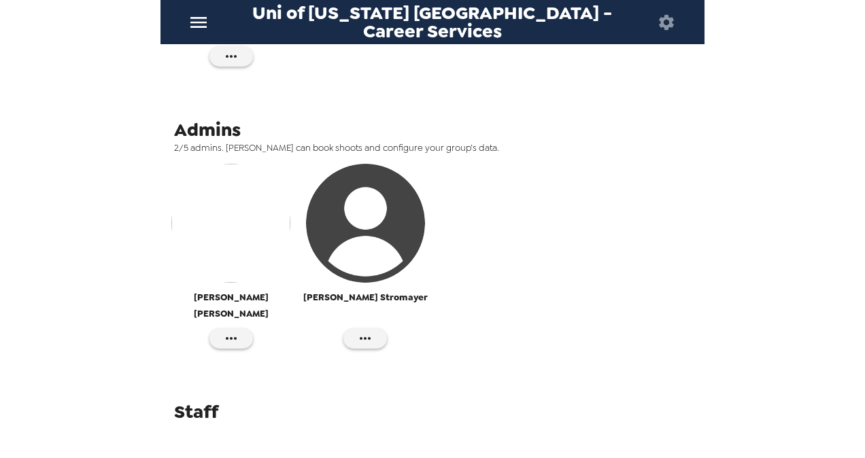
drag, startPoint x: 236, startPoint y: 328, endPoint x: 156, endPoint y: 236, distance: 121.4
click at [156, 236] on div "Uni of California San Diego - Career Services Photos People Products ​ Account …" at bounding box center [432, 229] width 865 height 458
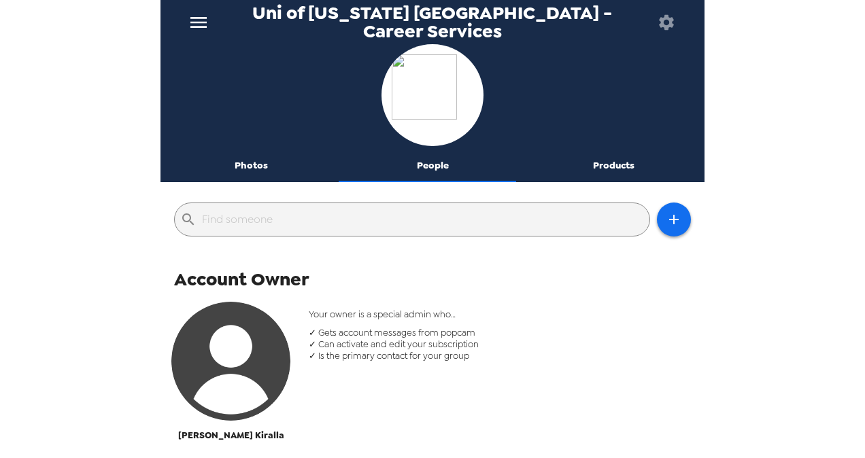
scroll to position [0, 0]
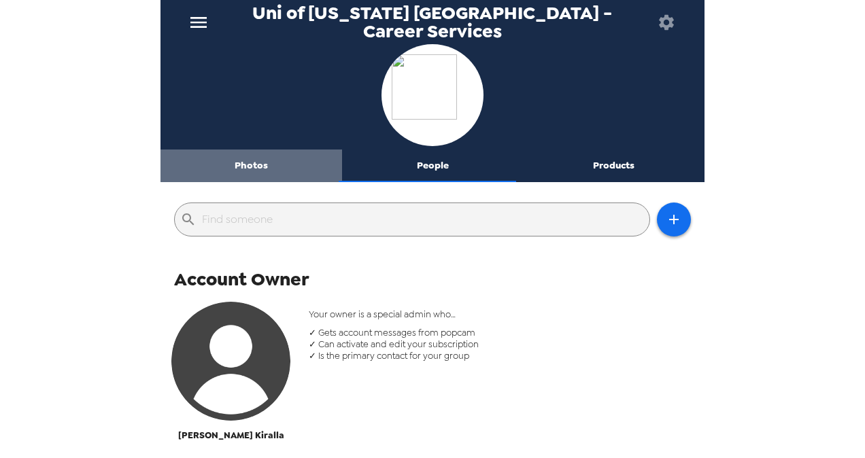
click at [258, 162] on button "Photos" at bounding box center [251, 166] width 182 height 33
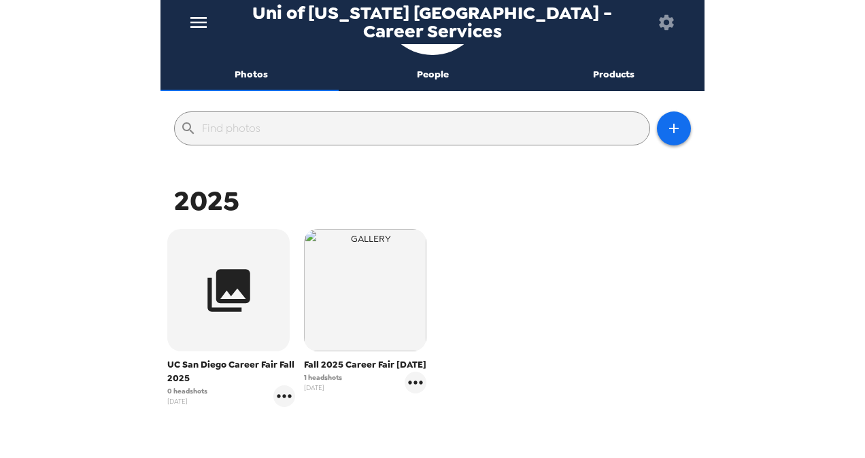
scroll to position [136, 0]
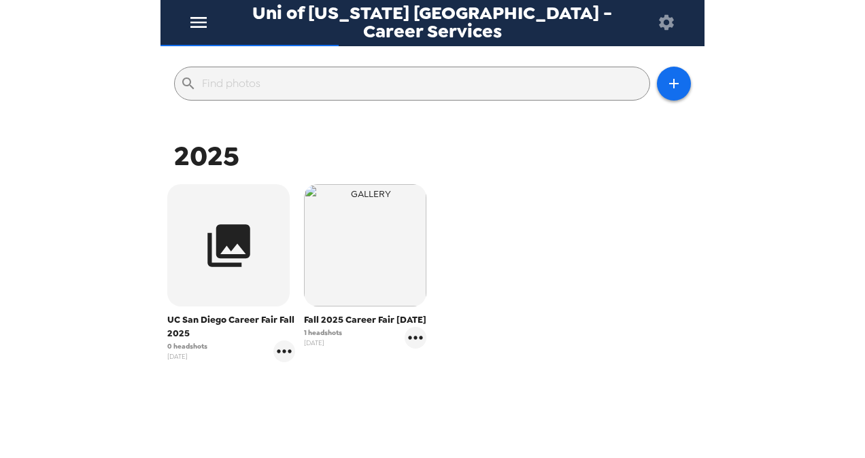
click at [408, 326] on span "Fall 2025 Career Fair 10/9/25" at bounding box center [365, 320] width 122 height 14
click at [408, 343] on icon "gallery menu" at bounding box center [415, 338] width 22 height 22
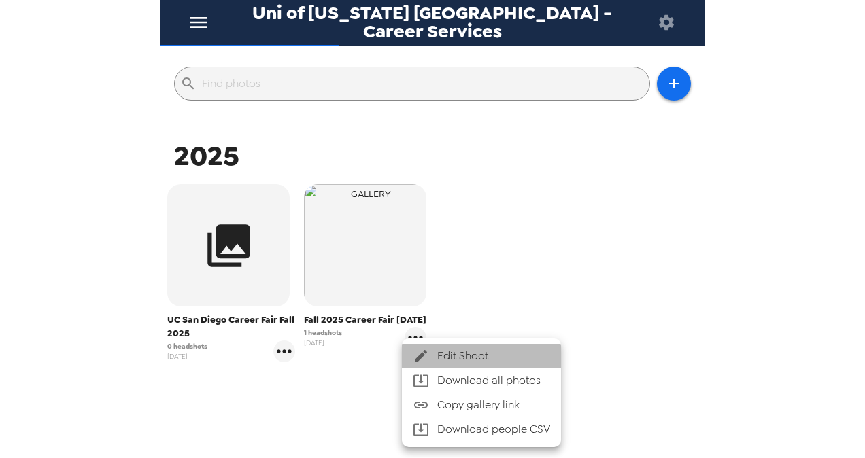
click at [460, 358] on span "Edit Shoot" at bounding box center [493, 356] width 113 height 16
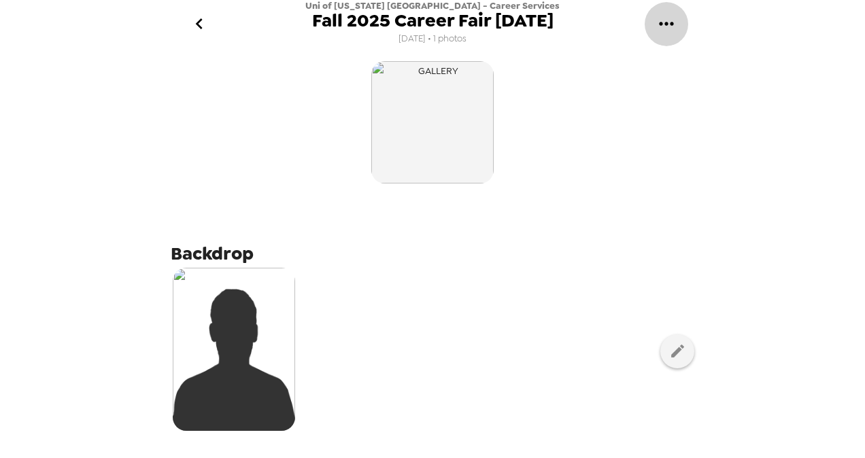
click at [661, 20] on icon "gallery menu" at bounding box center [666, 24] width 22 height 22
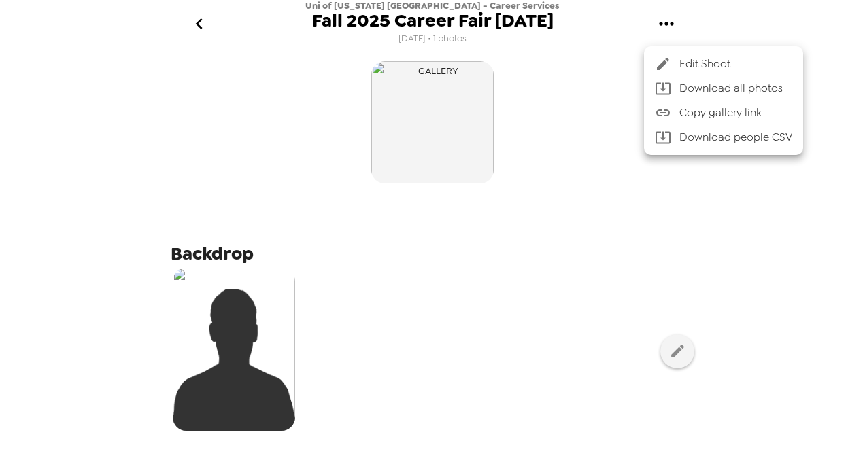
click at [723, 65] on span "Edit Shoot" at bounding box center [735, 64] width 113 height 16
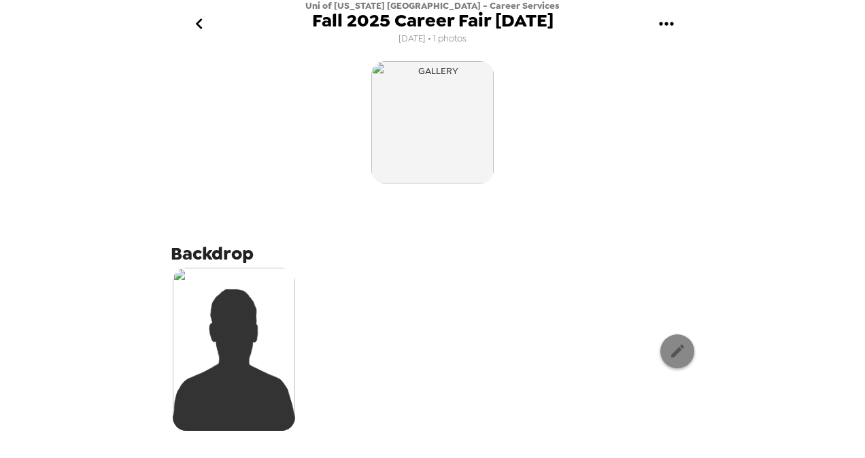
click at [676, 345] on button "button" at bounding box center [677, 351] width 34 height 34
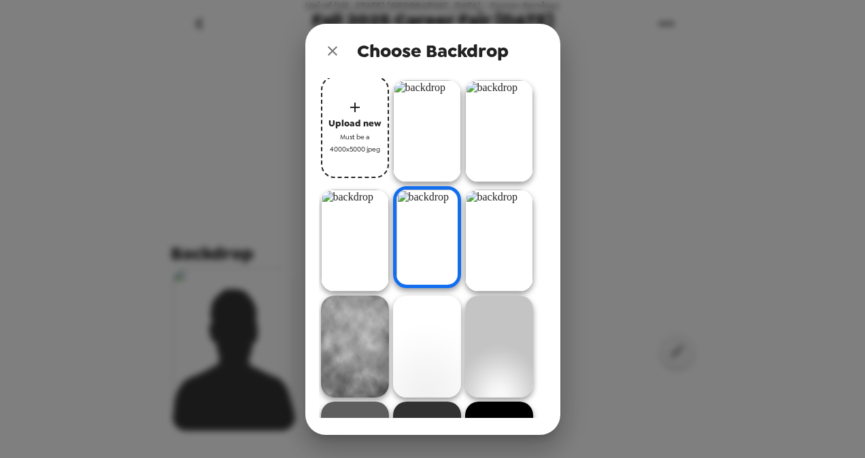
click at [329, 46] on icon "close" at bounding box center [332, 51] width 16 height 16
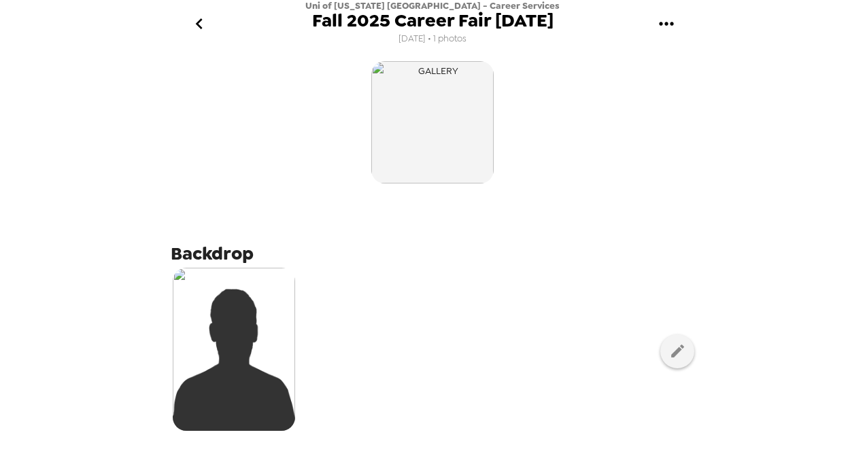
click at [204, 19] on icon "go back" at bounding box center [199, 24] width 22 height 22
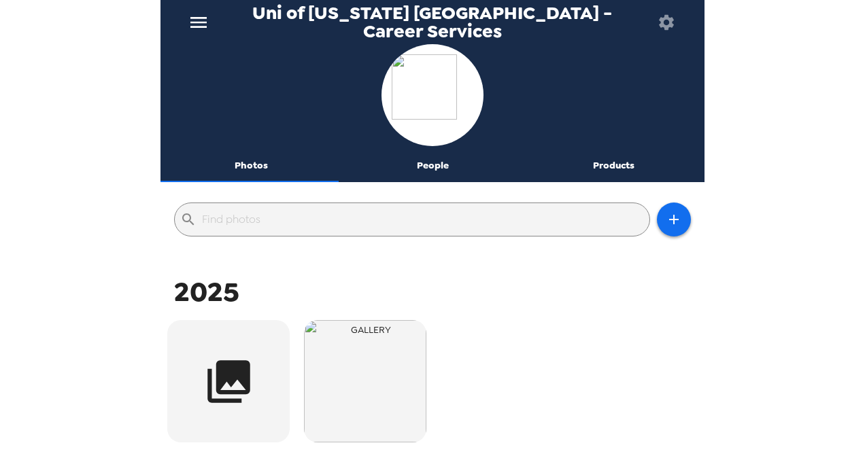
click at [247, 160] on button "Photos" at bounding box center [251, 166] width 182 height 33
click at [247, 166] on button "Photos" at bounding box center [251, 166] width 182 height 33
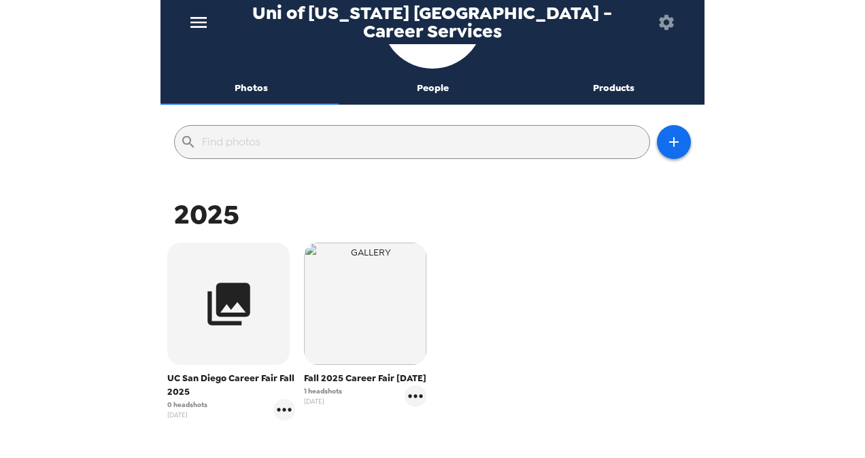
scroll to position [190, 0]
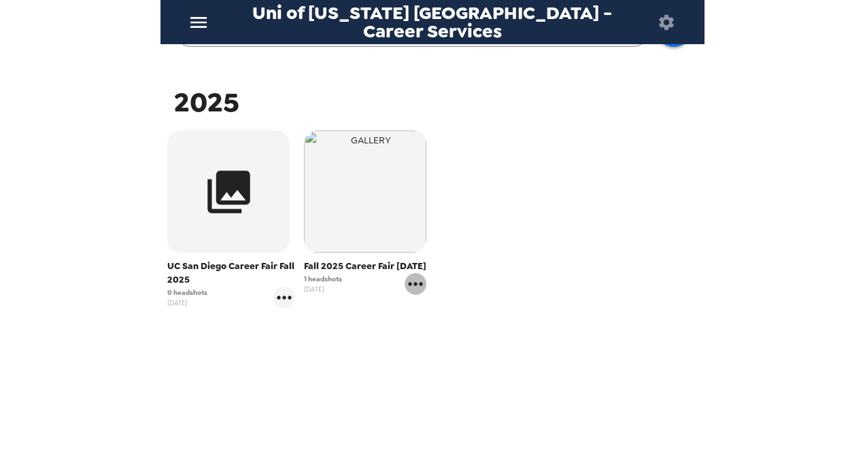
click at [412, 286] on icon "gallery menu" at bounding box center [416, 283] width 14 height 3
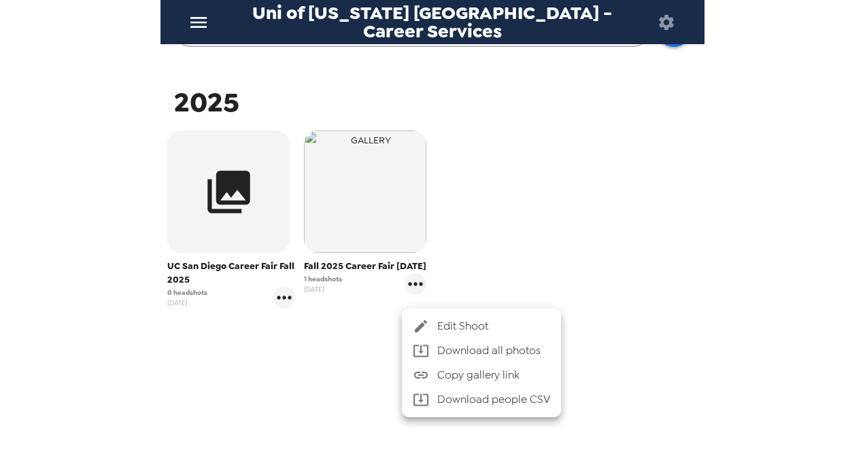
click at [366, 194] on div at bounding box center [432, 229] width 865 height 458
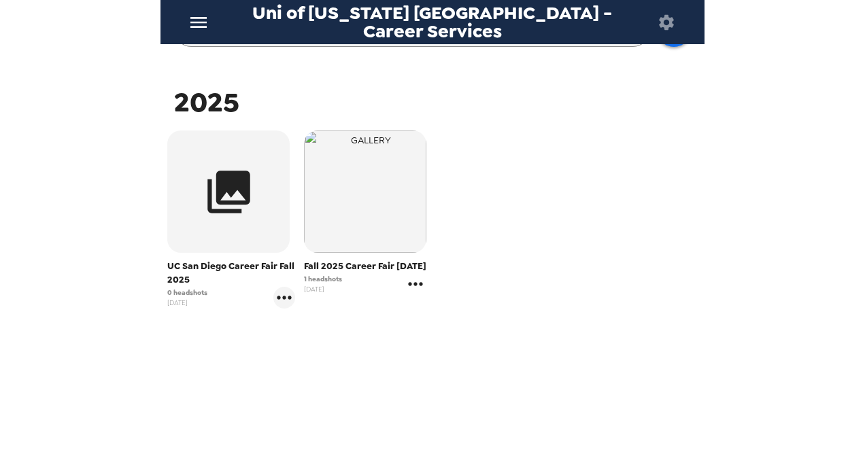
click at [406, 292] on icon "gallery menu" at bounding box center [415, 284] width 22 height 22
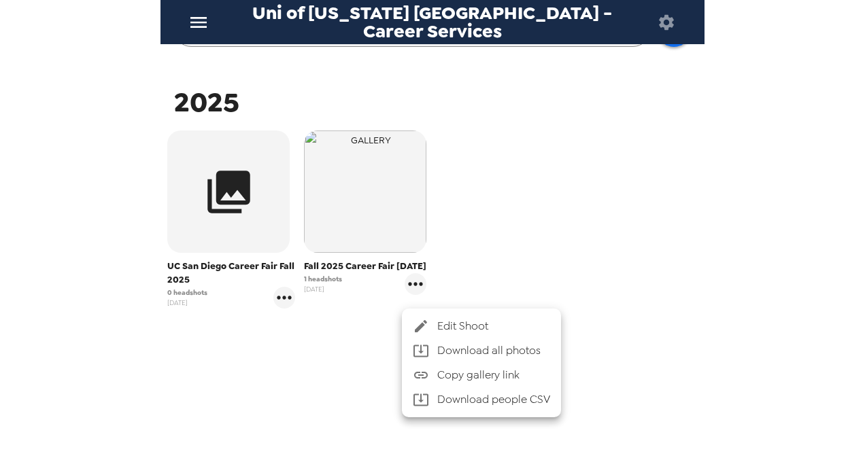
click at [466, 322] on span "Edit Shoot" at bounding box center [493, 326] width 113 height 16
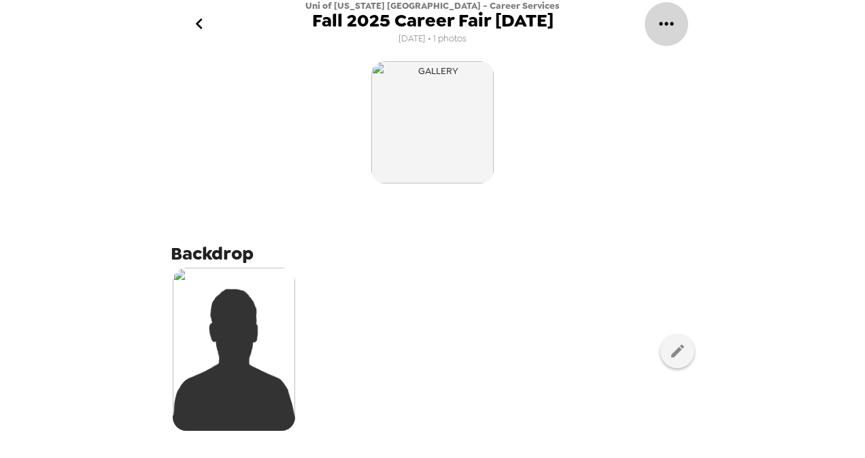
click at [662, 29] on icon "gallery menu" at bounding box center [666, 24] width 22 height 22
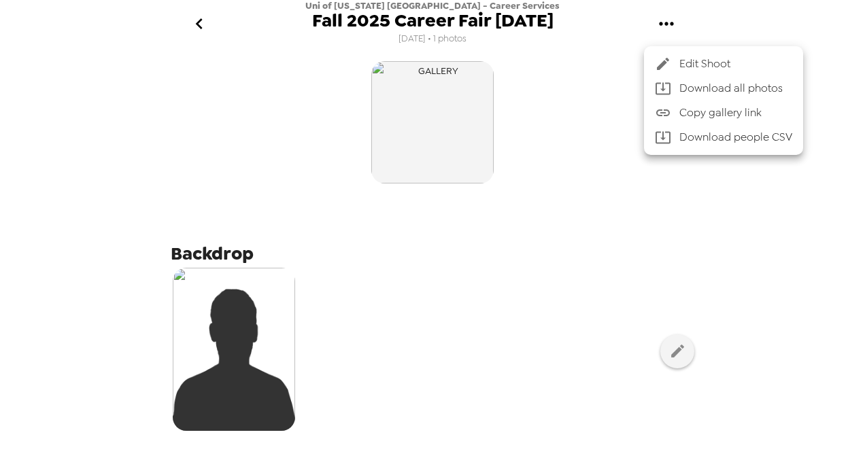
click at [682, 61] on span "Edit Shoot" at bounding box center [735, 64] width 113 height 16
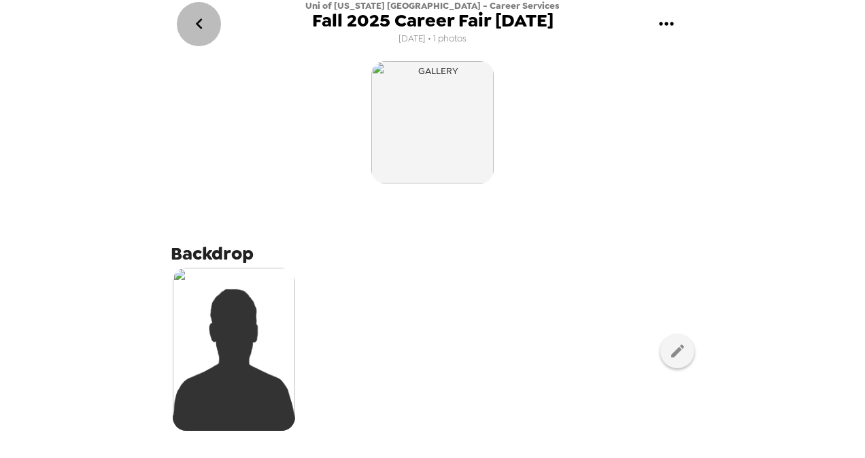
click at [203, 31] on icon "go back" at bounding box center [199, 24] width 22 height 22
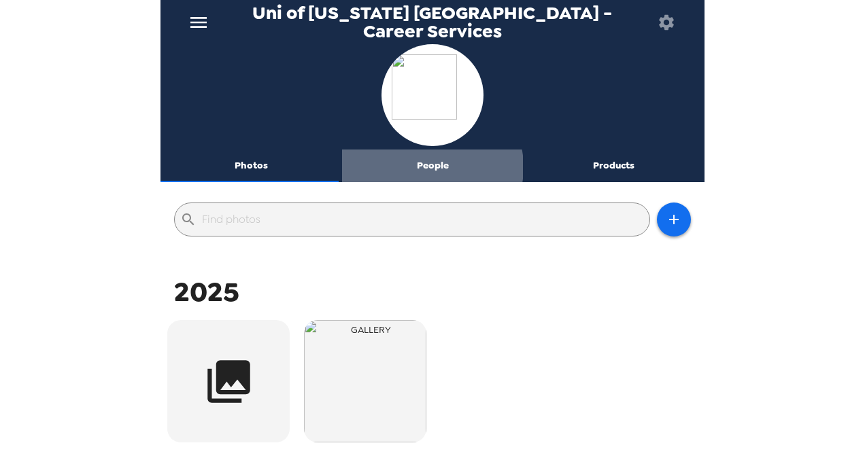
click at [428, 167] on button "People" at bounding box center [433, 166] width 182 height 33
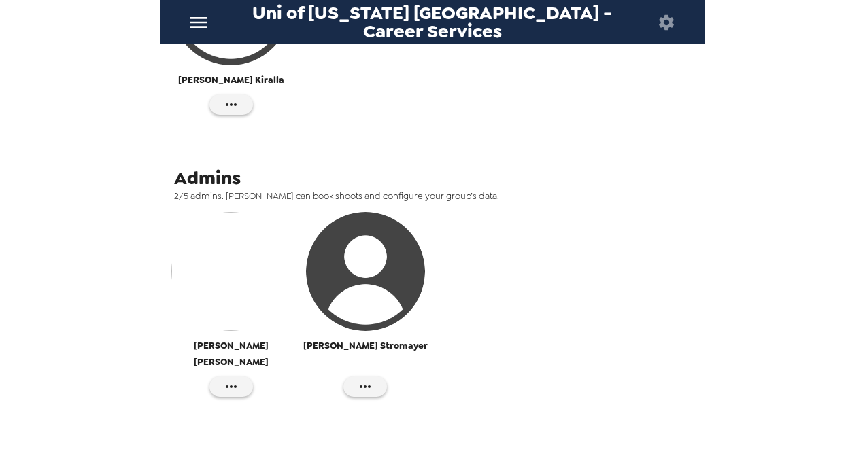
scroll to position [404, 0]
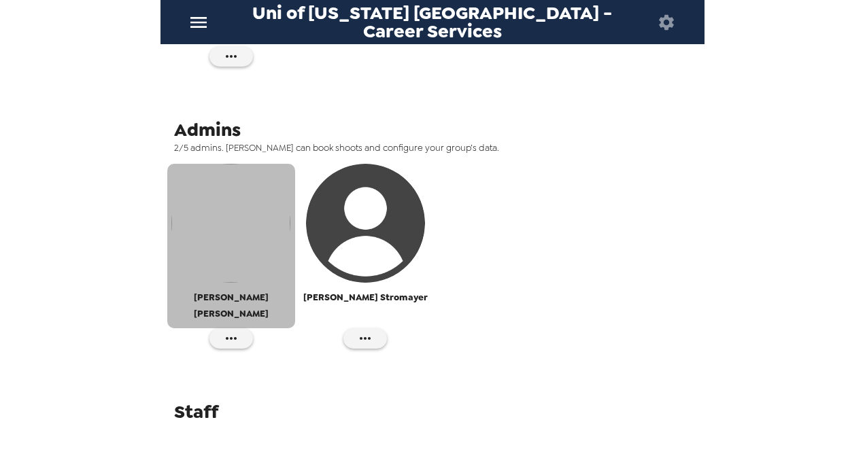
click at [241, 254] on img "button" at bounding box center [230, 223] width 119 height 119
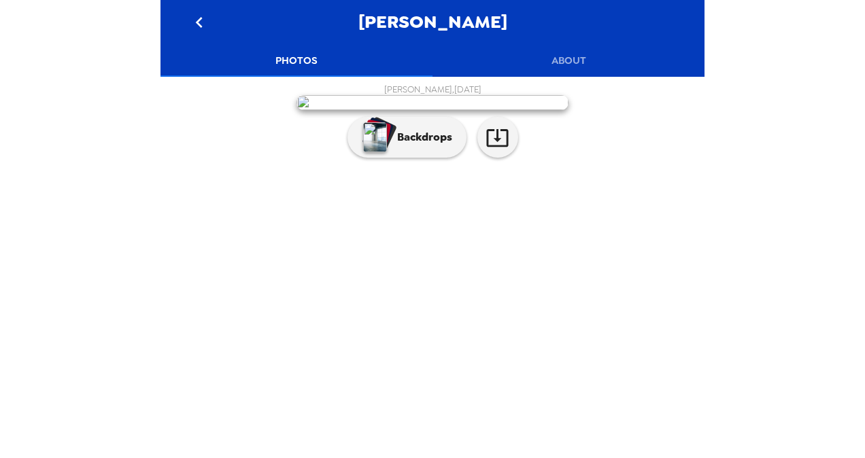
scroll to position [84, 0]
click at [370, 152] on img "button" at bounding box center [375, 137] width 24 height 30
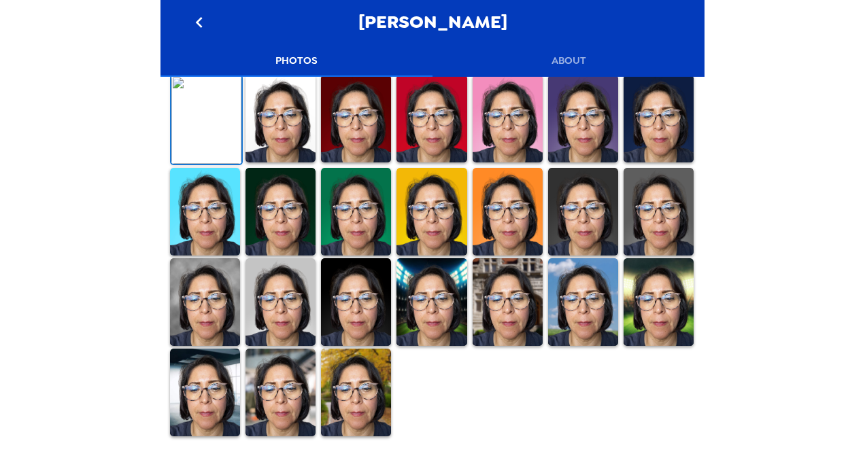
scroll to position [428, 0]
drag, startPoint x: 357, startPoint y: 383, endPoint x: 484, endPoint y: 385, distance: 127.1
click at [356, 383] on img at bounding box center [356, 393] width 70 height 88
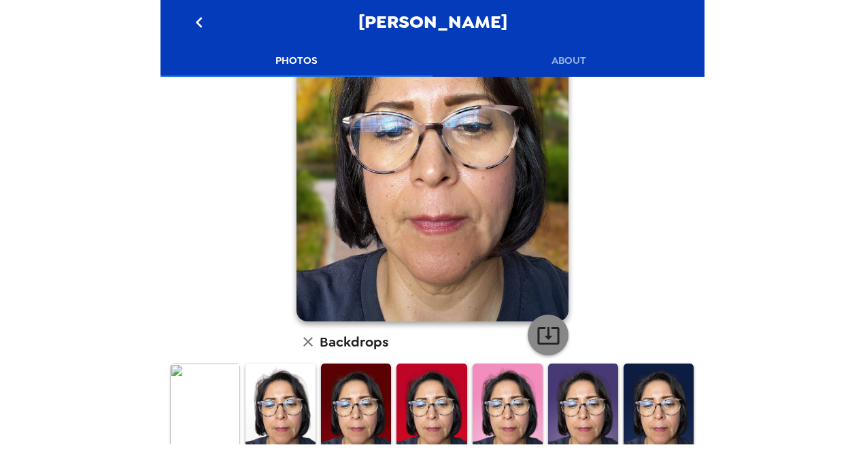
scroll to position [0, 0]
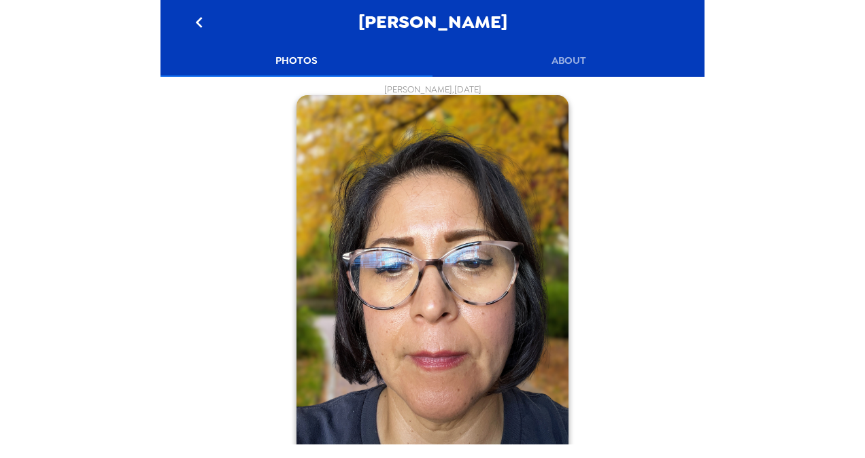
click at [564, 54] on button "About" at bounding box center [568, 60] width 272 height 33
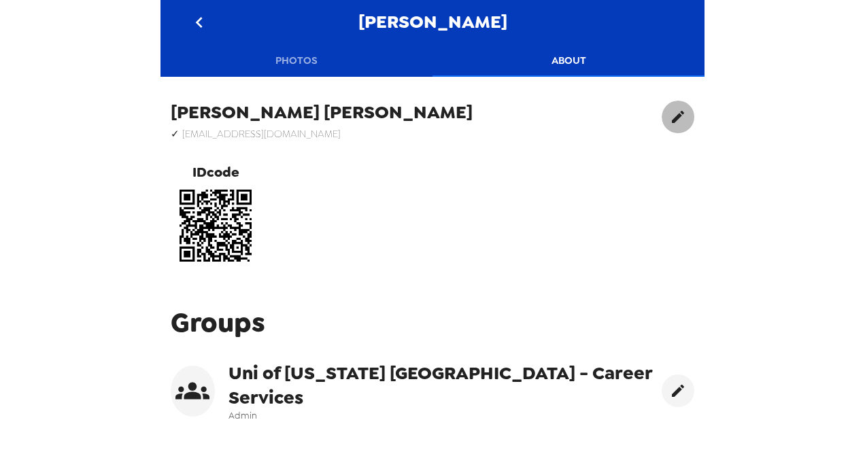
click at [661, 121] on button "edit" at bounding box center [677, 117] width 33 height 33
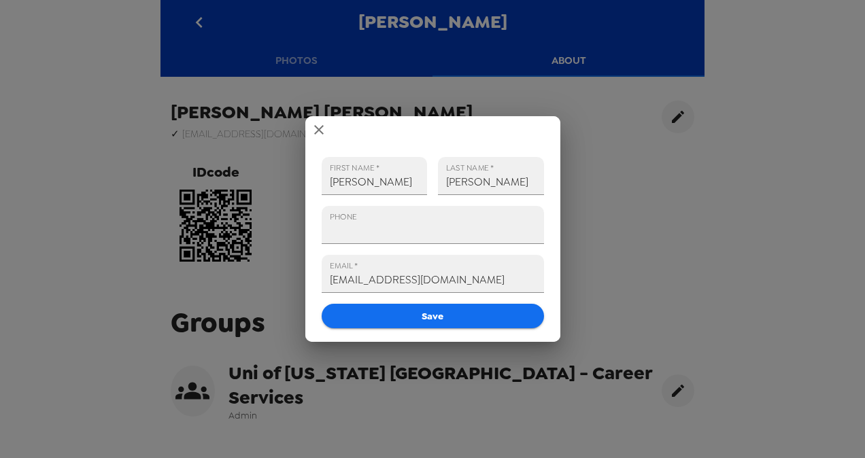
click at [681, 179] on div "FIRST NAME   * Lorena LAST NAME   * Quiroz PHONE EMAIL   * lquiroz@ucsd.edu Save" at bounding box center [432, 229] width 865 height 458
click at [293, 69] on div "FIRST NAME   * Lorena LAST NAME   * Quiroz PHONE EMAIL   * lquiroz@ucsd.edu Save" at bounding box center [432, 229] width 865 height 458
click at [313, 128] on icon "close" at bounding box center [319, 130] width 16 height 16
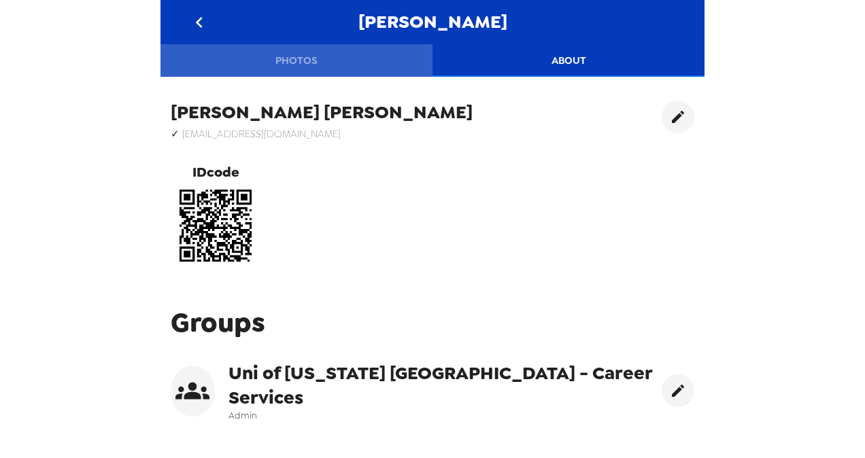
click at [295, 55] on button "Photos" at bounding box center [296, 60] width 272 height 33
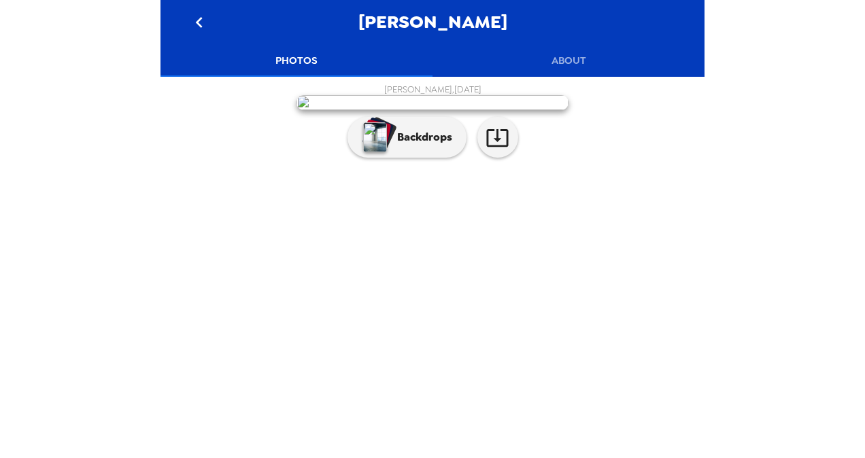
scroll to position [84, 0]
click at [491, 150] on icon "button" at bounding box center [497, 138] width 24 height 24
click at [659, 165] on div "Lorena Quiroz , 09-30-2025 Backdrops" at bounding box center [432, 124] width 530 height 81
drag, startPoint x: 461, startPoint y: 300, endPoint x: 398, endPoint y: 251, distance: 79.8
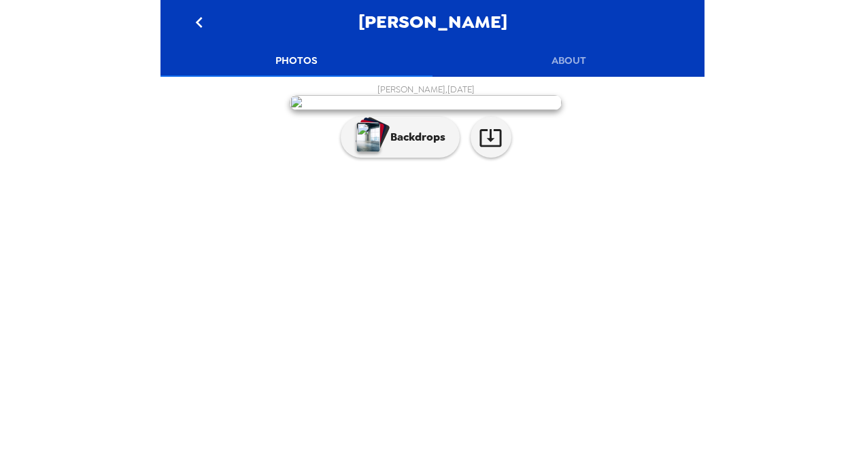
click at [398, 110] on img at bounding box center [426, 102] width 272 height 15
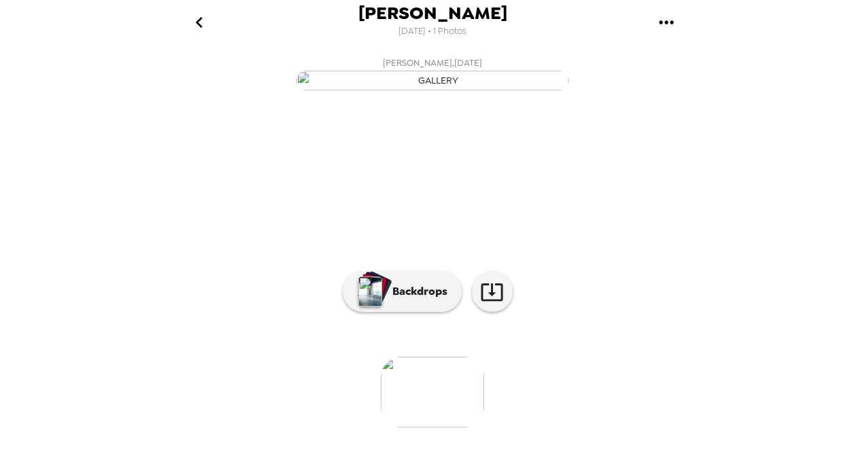
scroll to position [130, 0]
click at [490, 304] on icon at bounding box center [492, 292] width 24 height 24
click at [663, 16] on icon "gallery menu" at bounding box center [666, 23] width 22 height 22
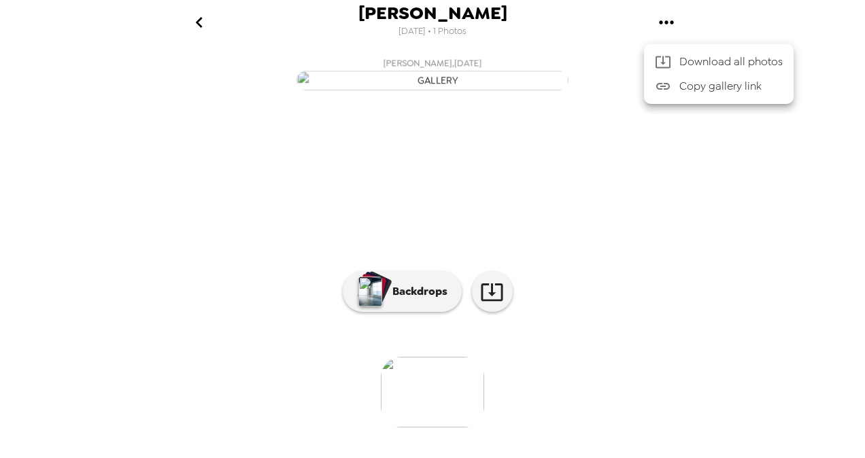
click at [479, 300] on div at bounding box center [432, 229] width 865 height 458
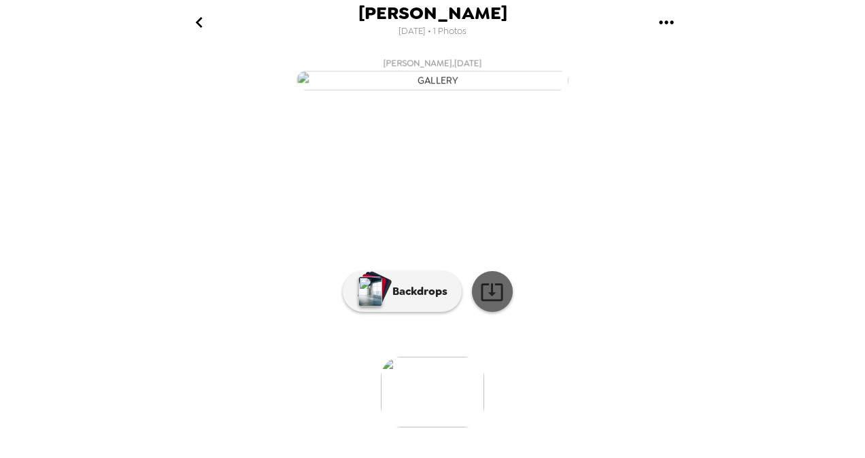
click at [498, 304] on icon at bounding box center [492, 292] width 24 height 24
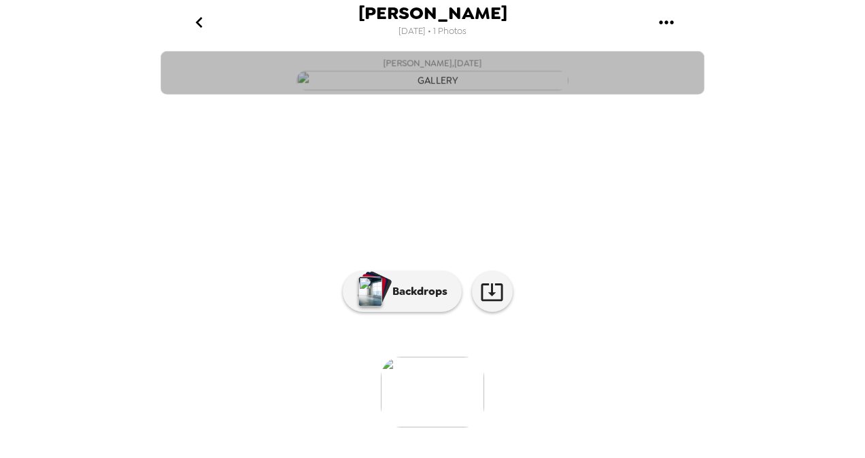
click at [598, 94] on button "[PERSON_NAME] , [DATE]" at bounding box center [432, 73] width 544 height 44
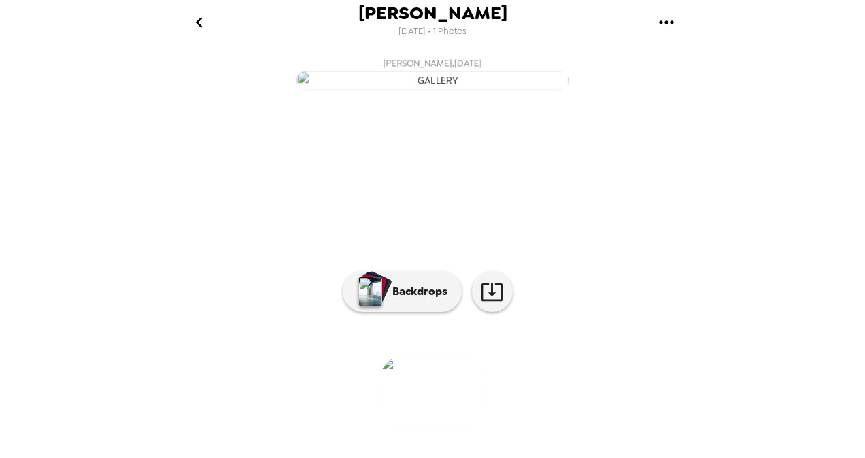
scroll to position [0, 0]
click at [662, 26] on icon "gallery menu" at bounding box center [666, 23] width 22 height 22
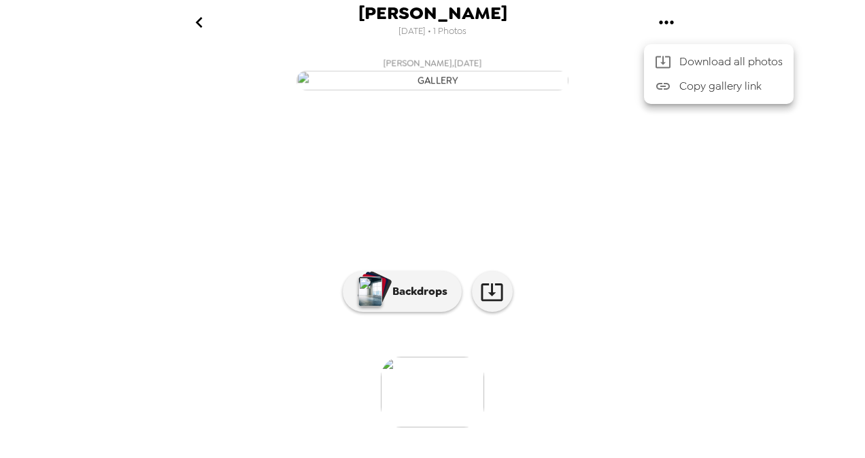
click at [189, 19] on div at bounding box center [432, 229] width 865 height 458
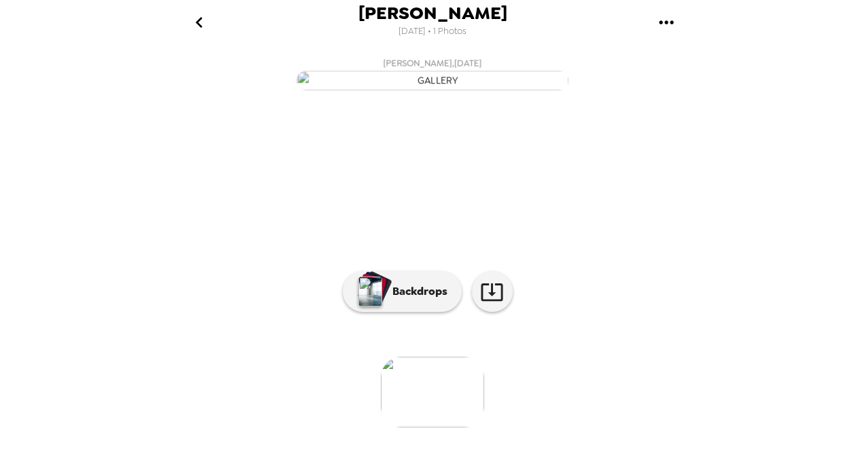
click at [201, 20] on icon "go back" at bounding box center [199, 23] width 22 height 22
